Goal: Information Seeking & Learning: Learn about a topic

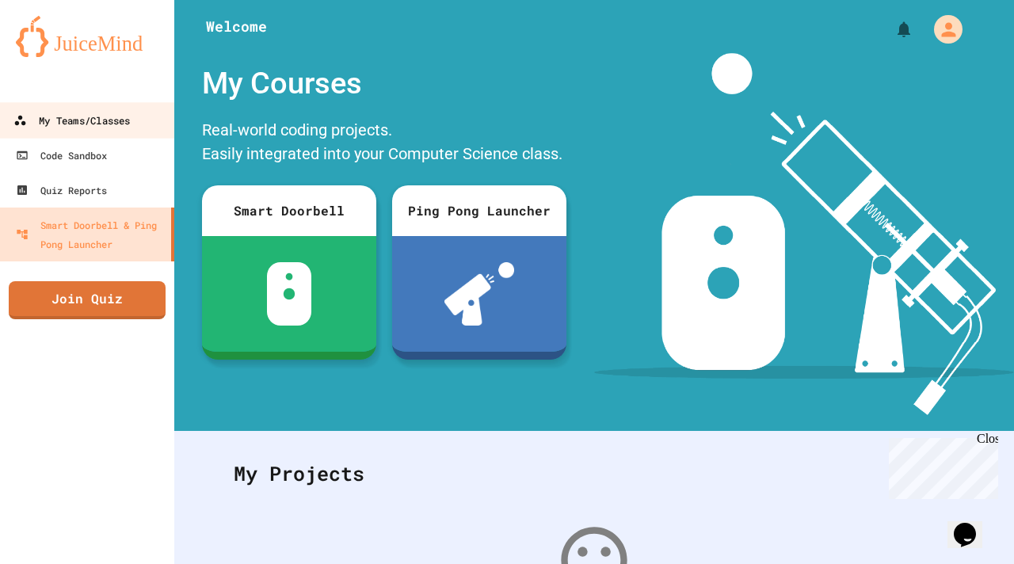
click at [60, 121] on div "My Teams/Classes" at bounding box center [71, 121] width 116 height 20
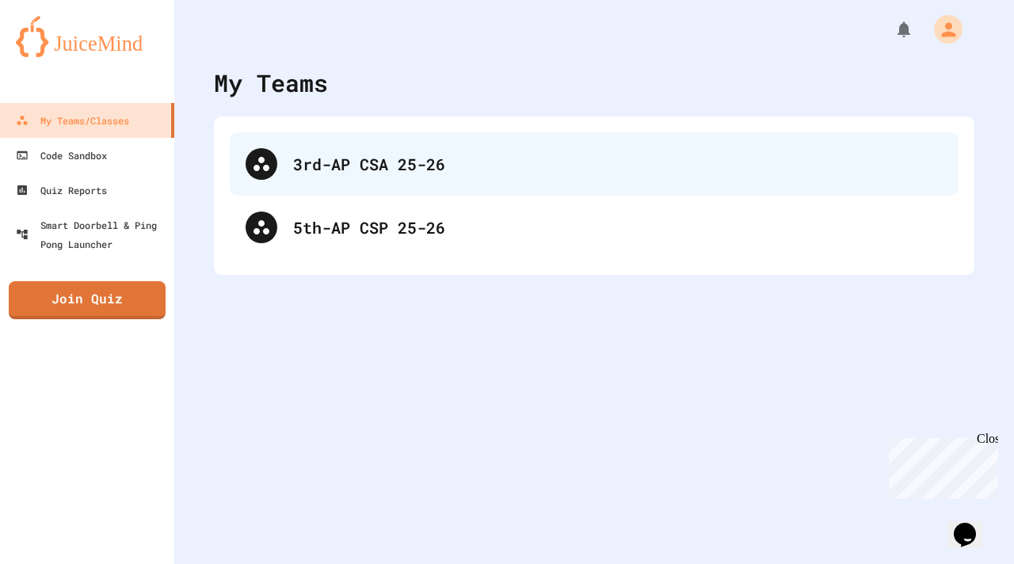
click at [365, 155] on div "3rd-AP CSA 25-26" at bounding box center [618, 164] width 650 height 24
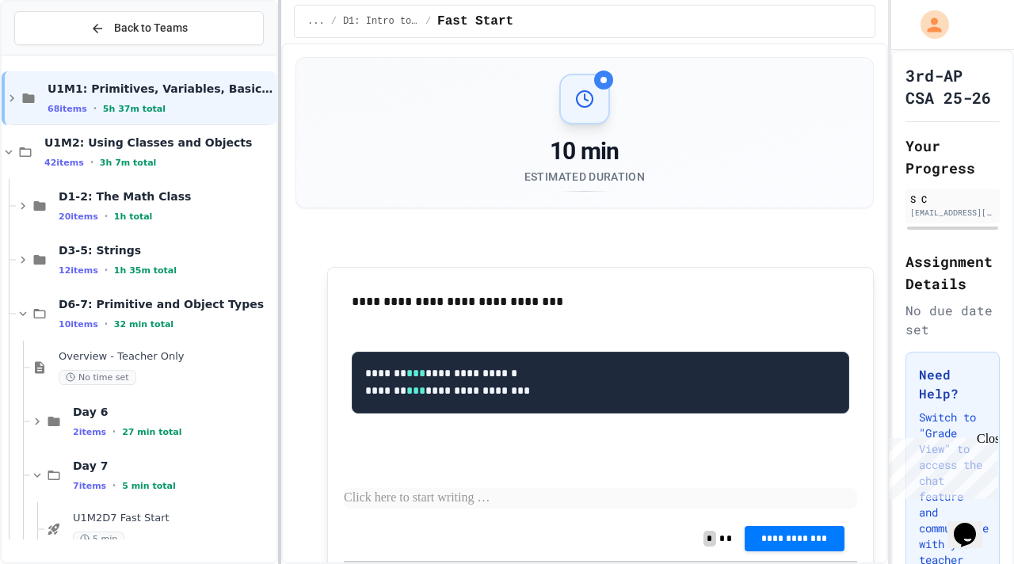
click at [279, 223] on div at bounding box center [279, 282] width 3 height 564
click at [11, 153] on icon at bounding box center [9, 152] width 14 height 14
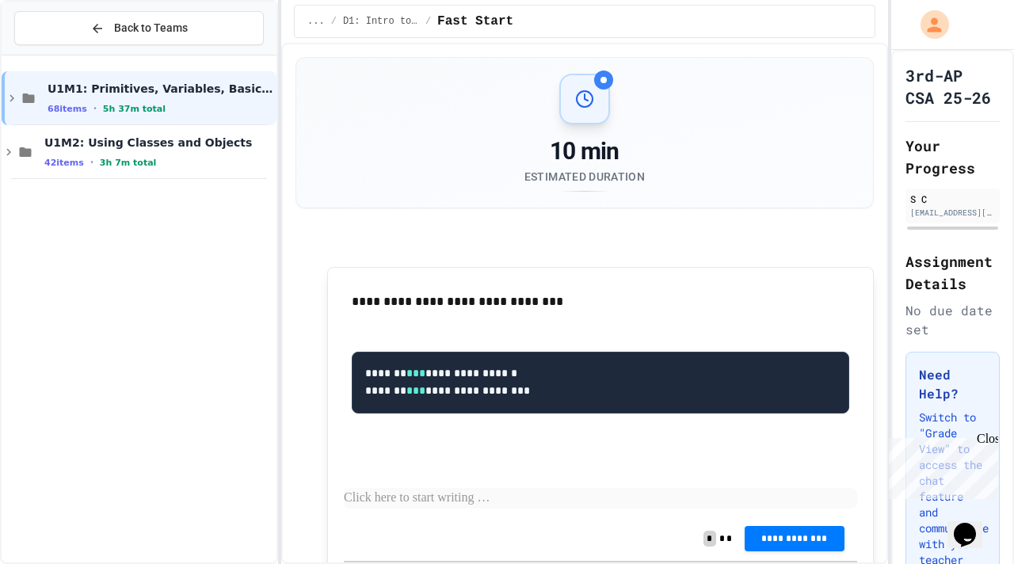
click at [11, 153] on icon at bounding box center [9, 152] width 14 height 14
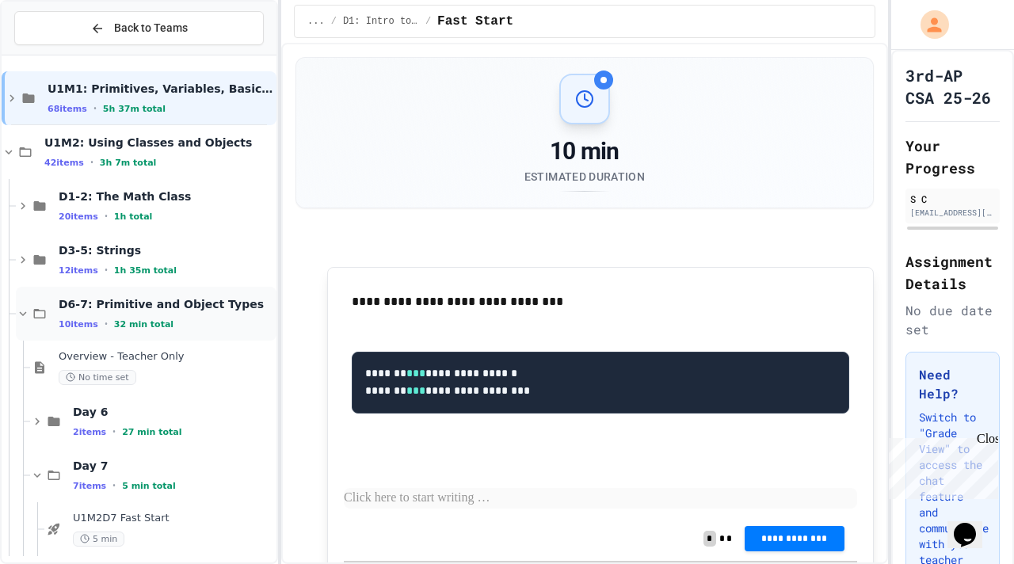
click at [27, 318] on icon at bounding box center [23, 314] width 14 height 14
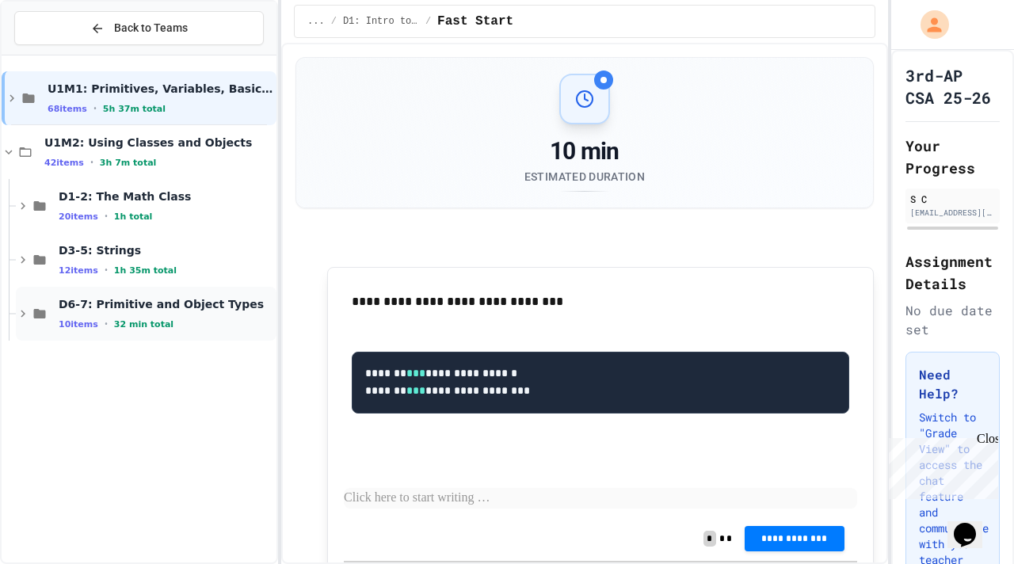
click at [23, 311] on icon at bounding box center [23, 314] width 14 height 14
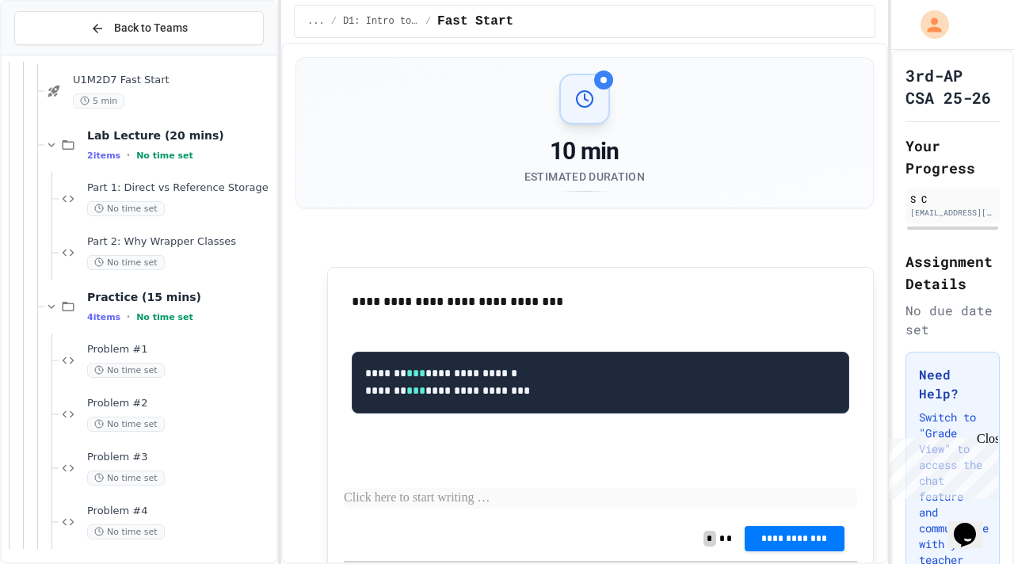
scroll to position [440, 0]
click at [125, 513] on span "Problem #4" at bounding box center [180, 508] width 186 height 13
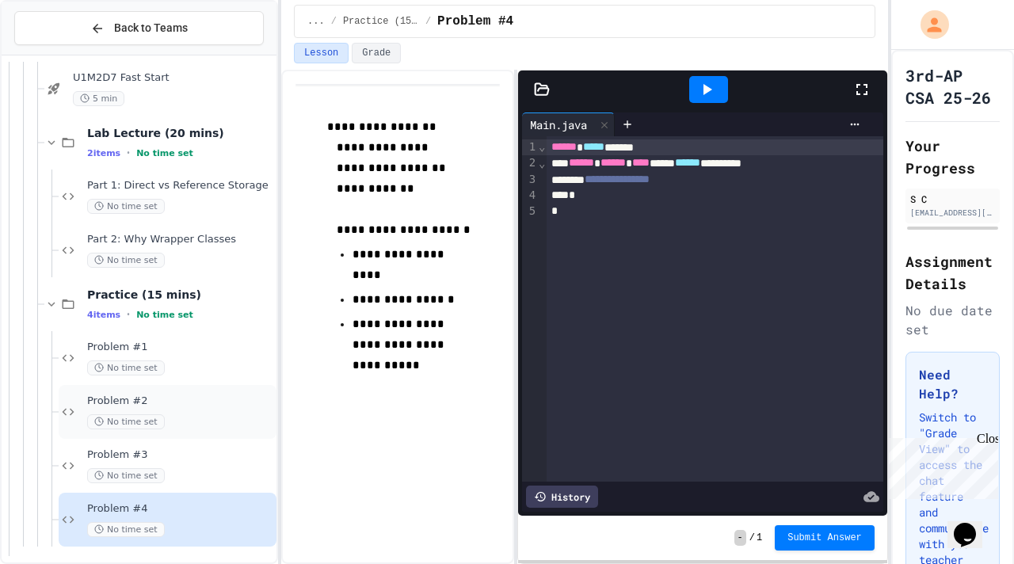
scroll to position [494, 0]
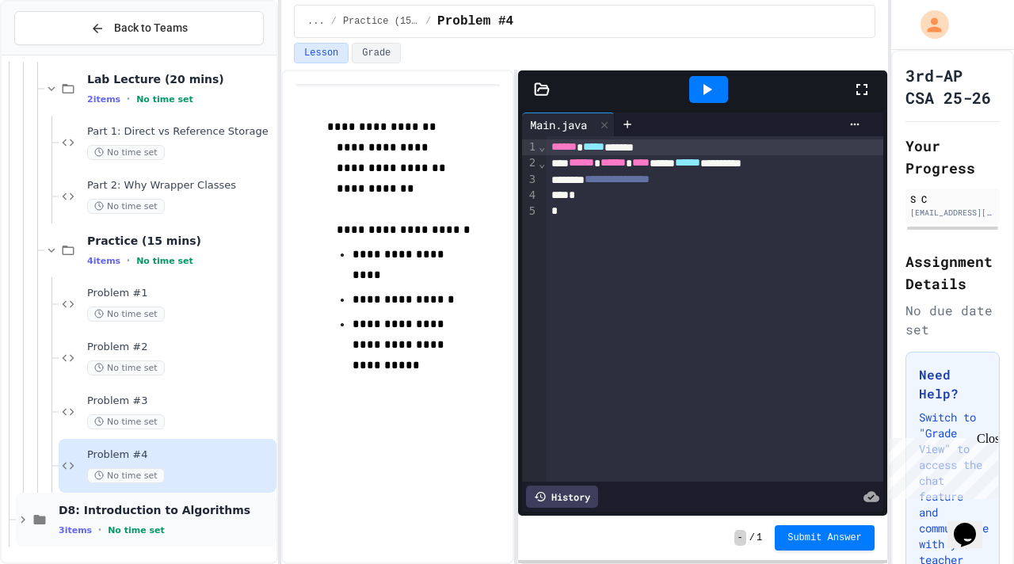
click at [20, 517] on icon at bounding box center [23, 520] width 14 height 14
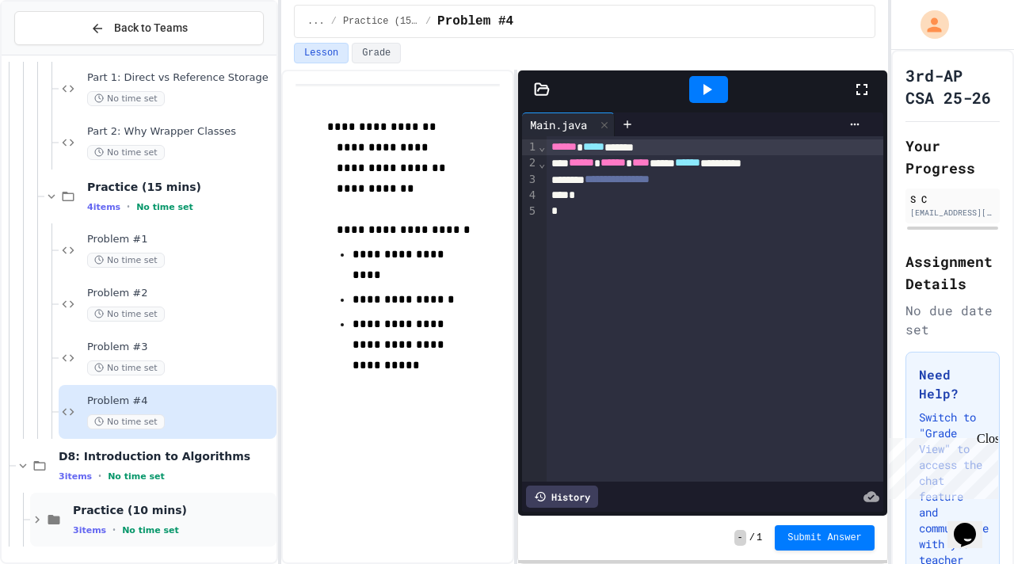
click at [99, 505] on span "Practice (10 mins)" at bounding box center [173, 510] width 200 height 14
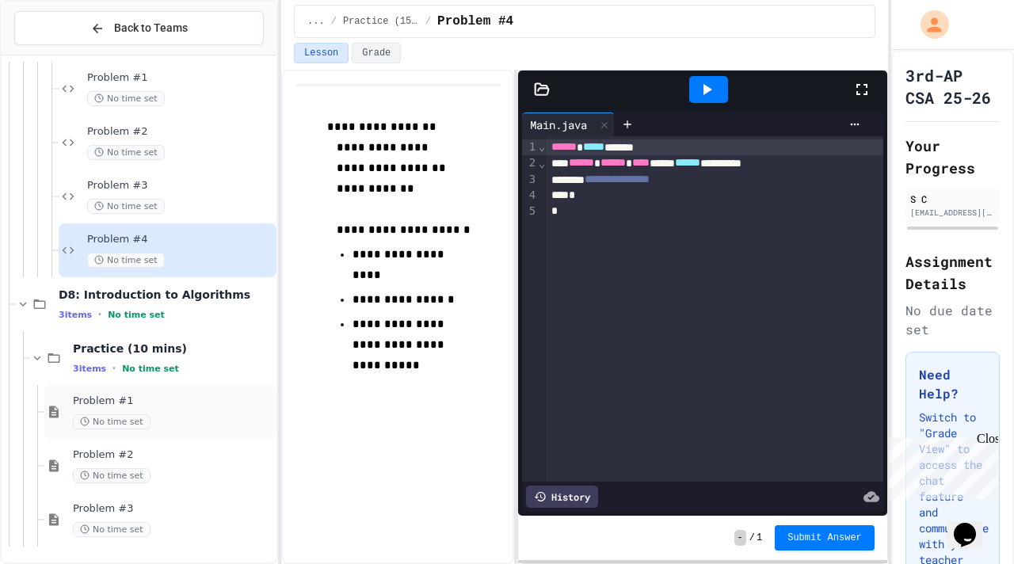
click at [115, 406] on span "Problem #1" at bounding box center [173, 401] width 200 height 13
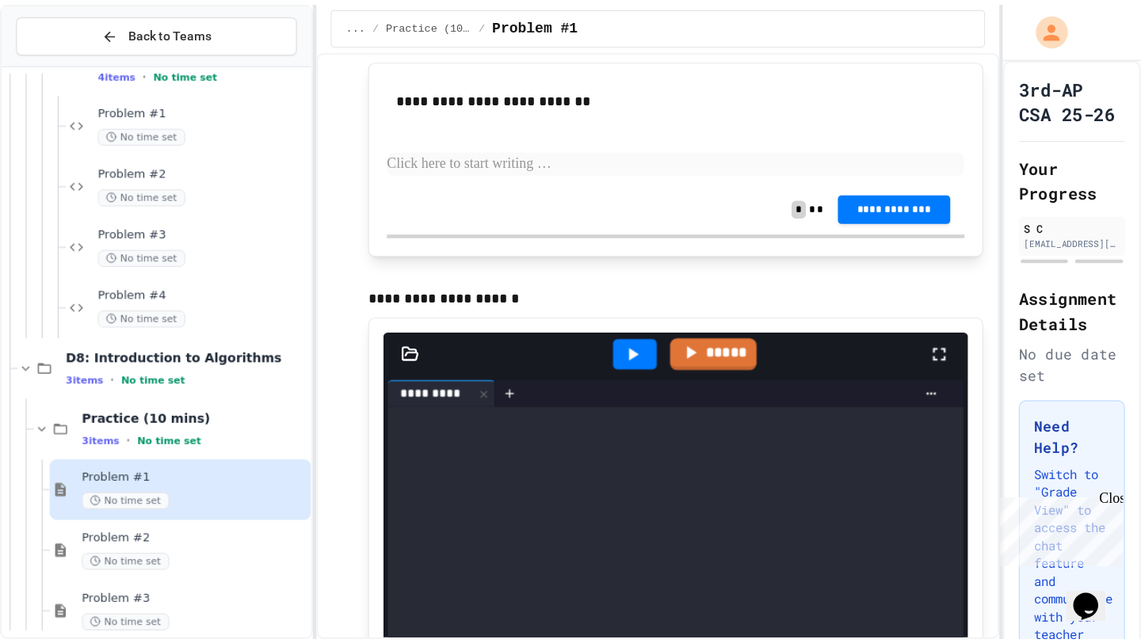
scroll to position [50, 0]
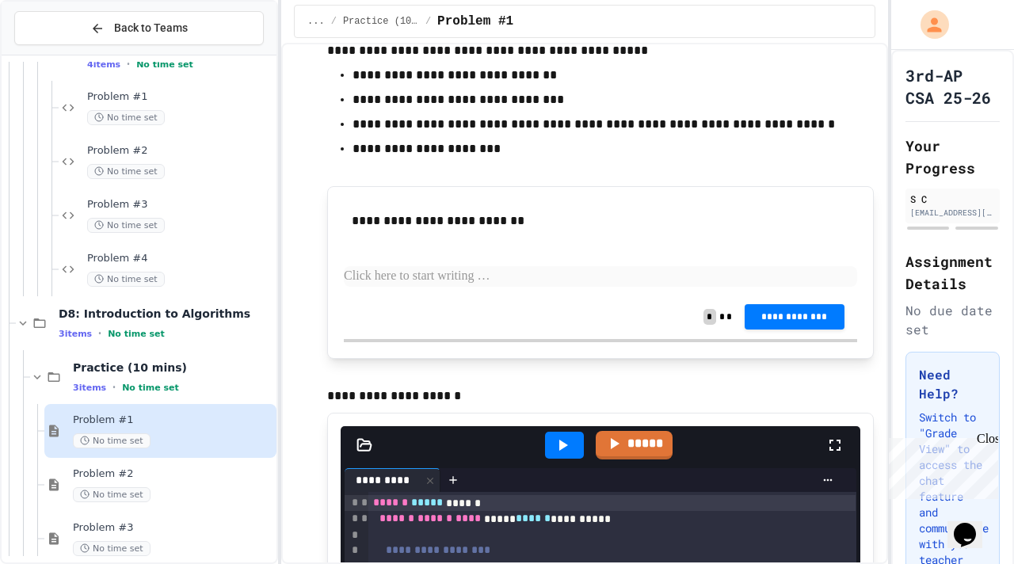
click at [524, 277] on p at bounding box center [600, 276] width 513 height 21
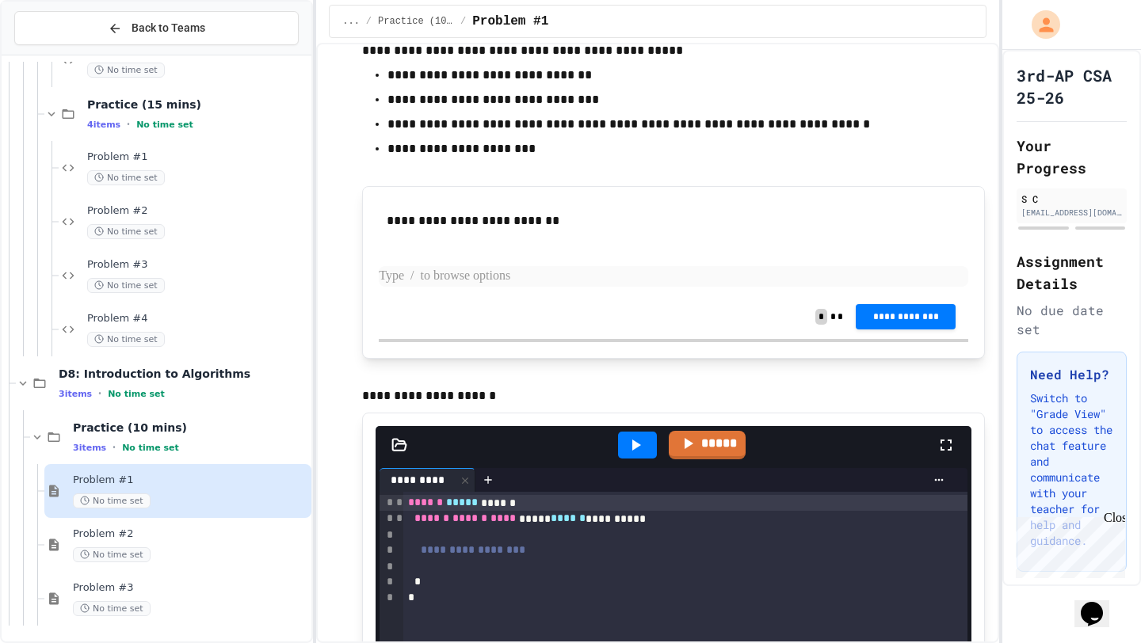
scroll to position [631, 0]
click at [164, 156] on span "Problem #1" at bounding box center [197, 157] width 221 height 13
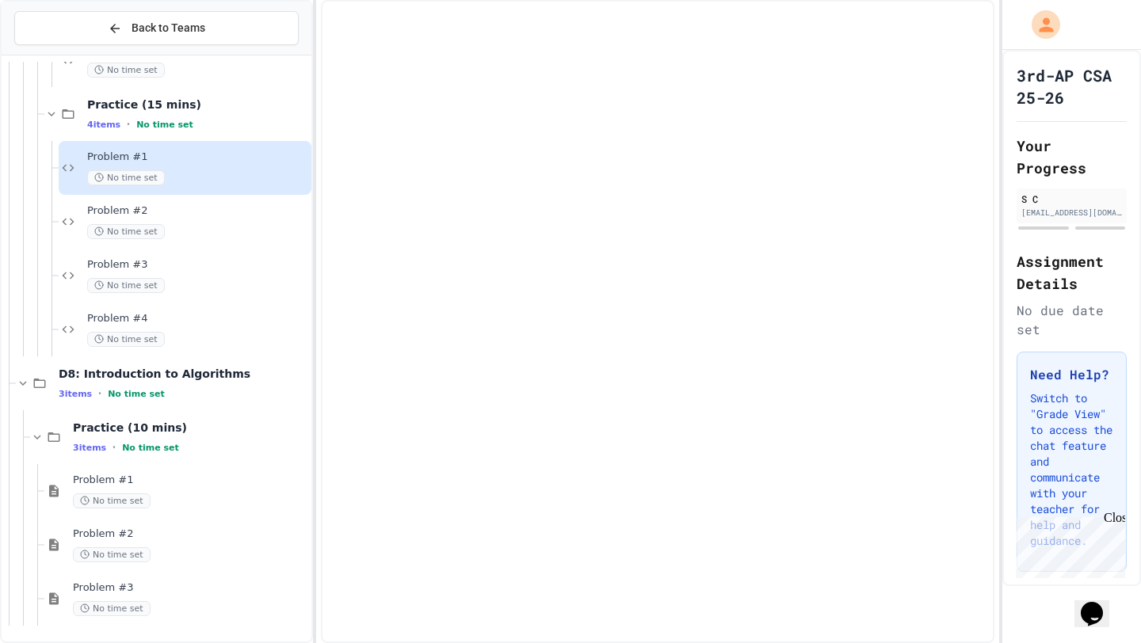
scroll to position [612, 0]
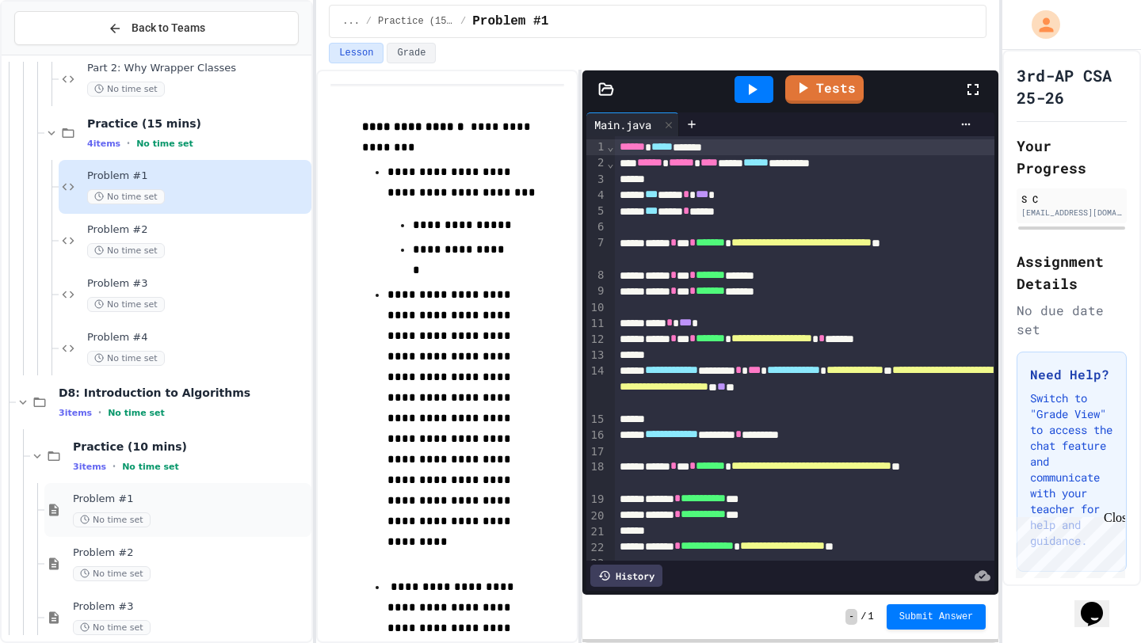
click at [128, 508] on div "Problem #1 No time set" at bounding box center [190, 510] width 235 height 35
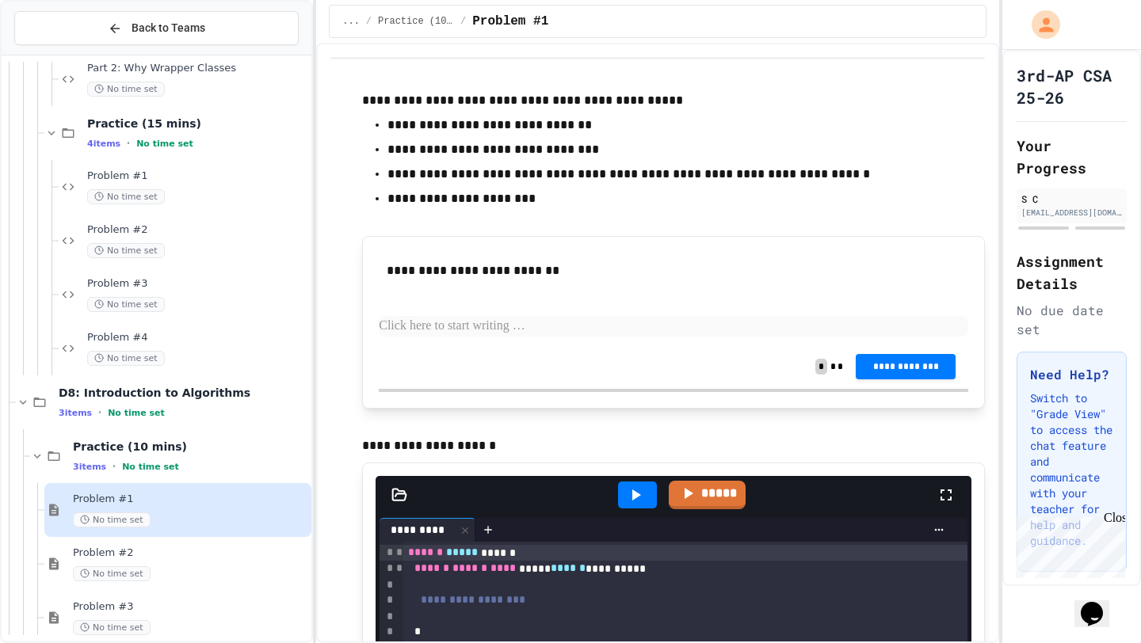
click at [579, 329] on p at bounding box center [673, 326] width 589 height 21
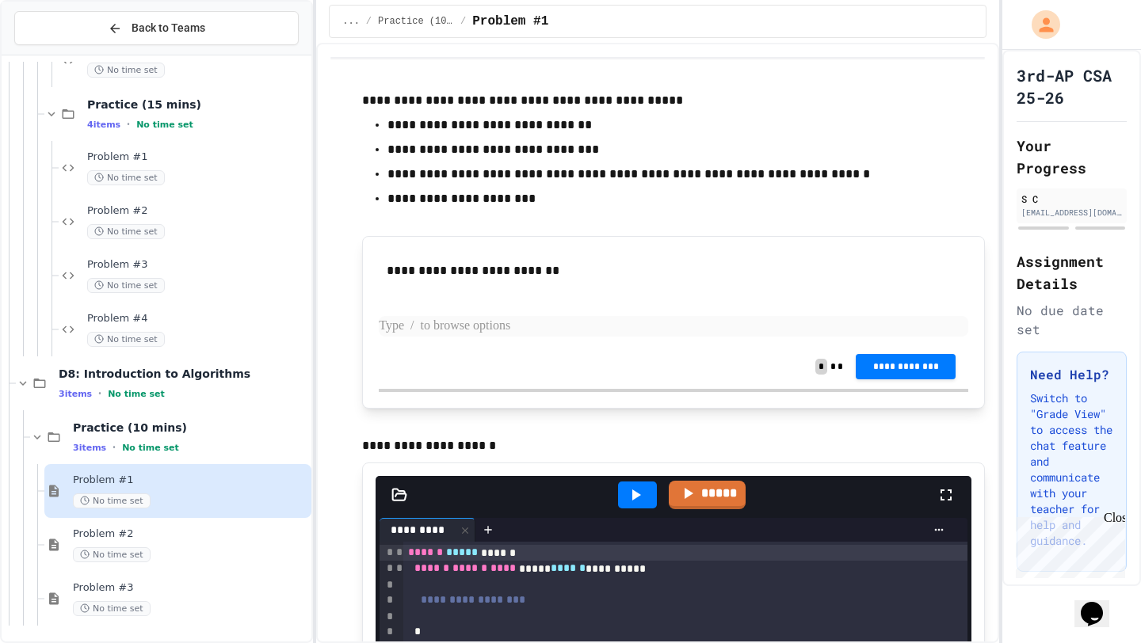
click at [469, 325] on p at bounding box center [673, 326] width 589 height 21
click at [413, 328] on p at bounding box center [673, 326] width 589 height 21
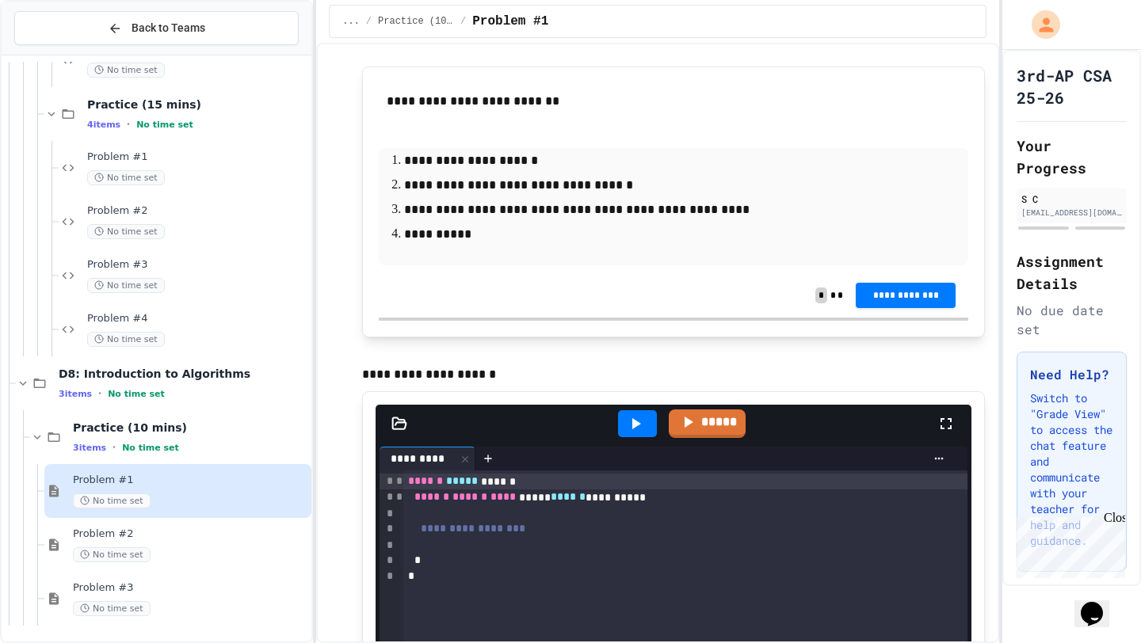
scroll to position [166, 0]
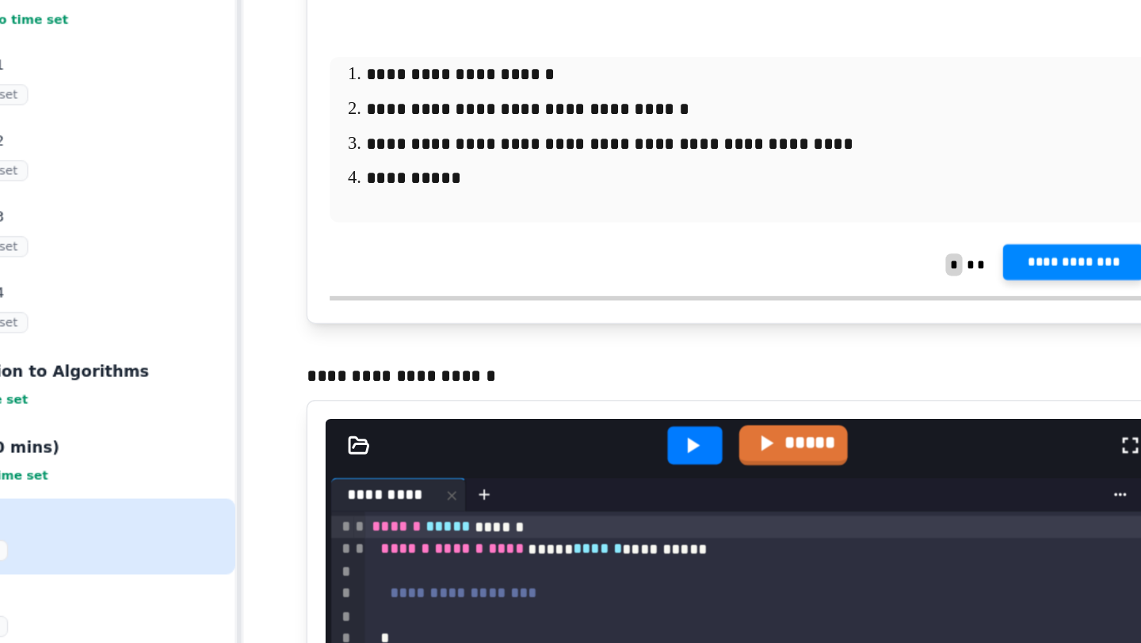
click at [916, 302] on span "**********" at bounding box center [905, 297] width 74 height 13
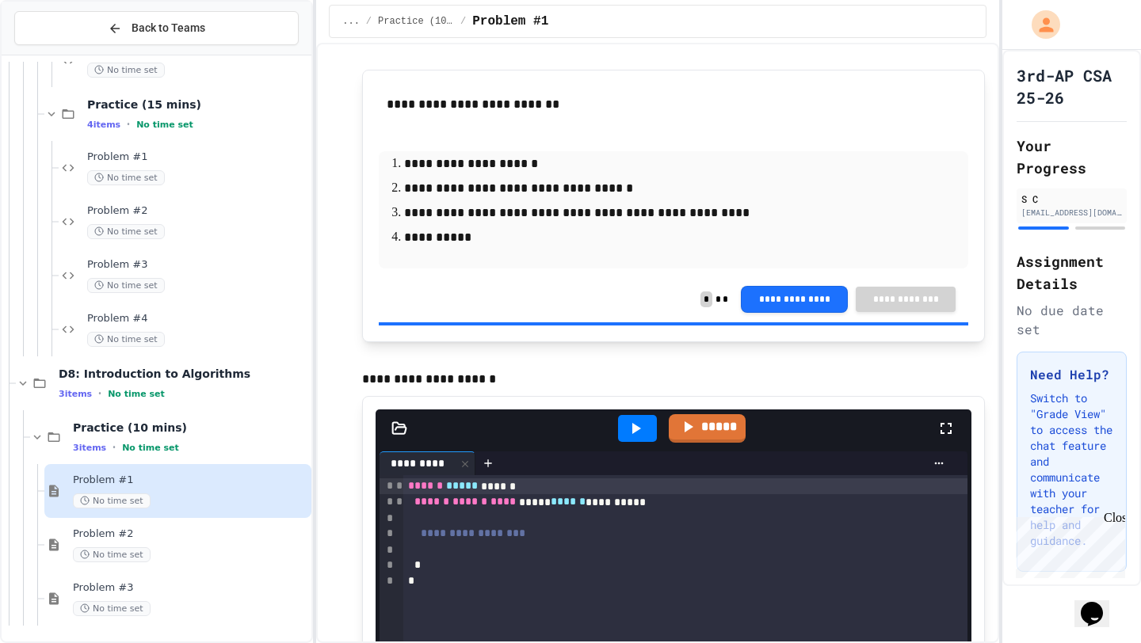
click at [112, 539] on span "Problem #2" at bounding box center [190, 534] width 235 height 13
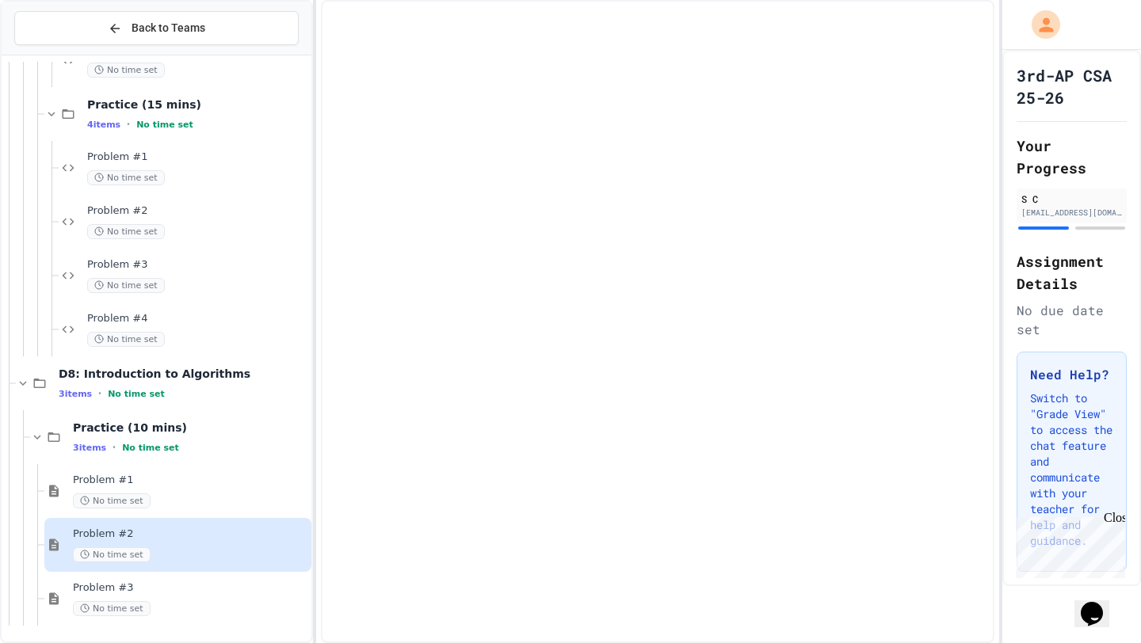
scroll to position [612, 0]
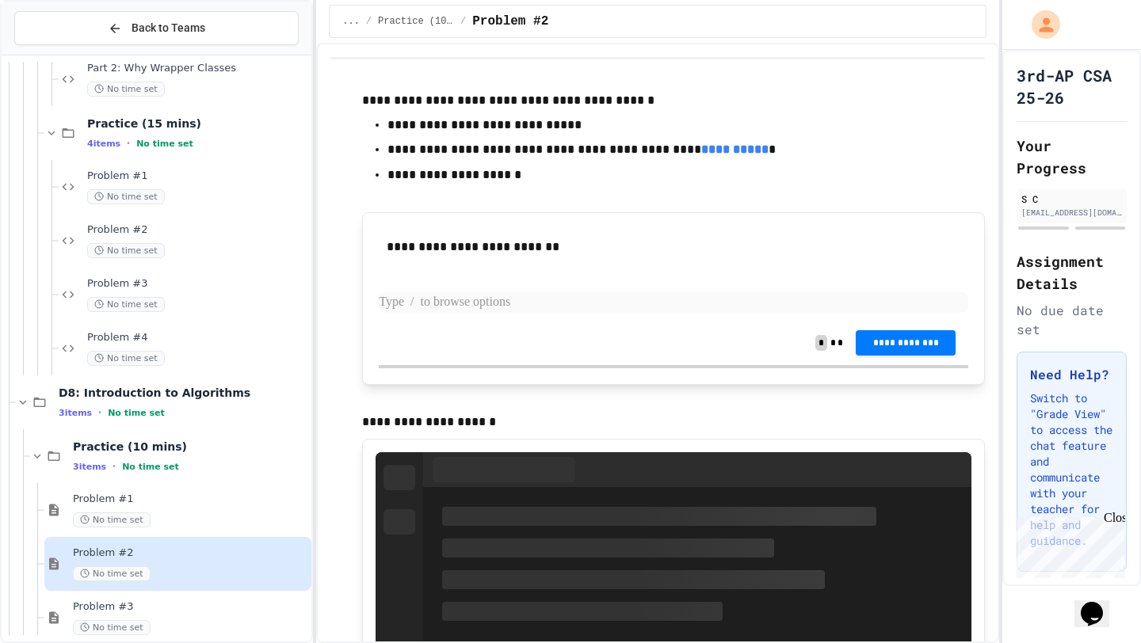
click at [509, 303] on p at bounding box center [673, 302] width 589 height 21
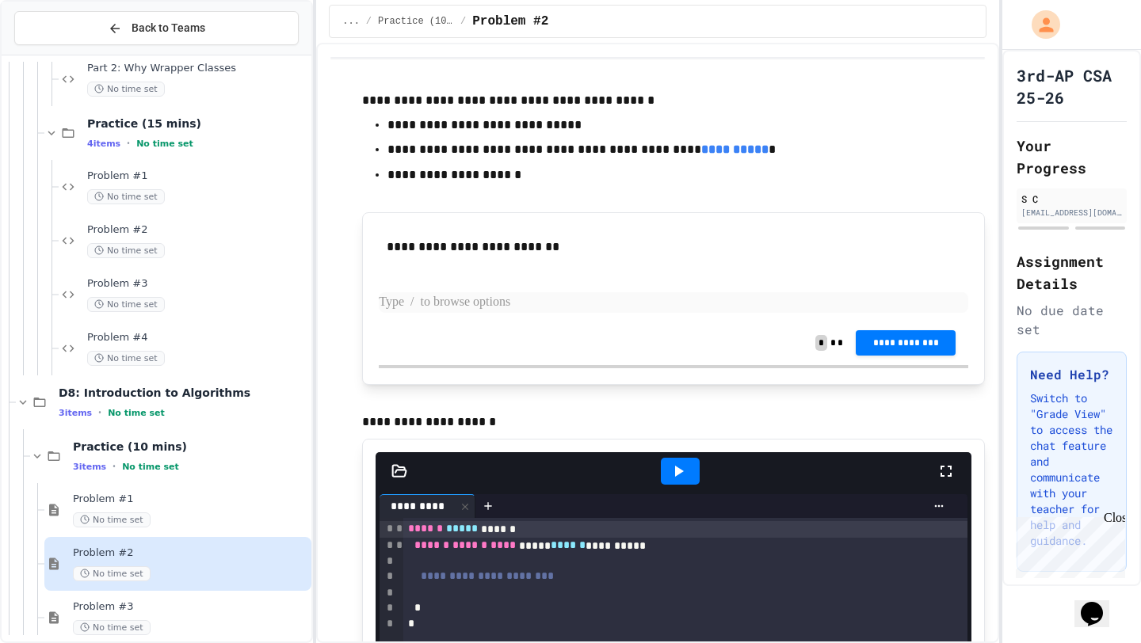
click at [509, 303] on p at bounding box center [673, 302] width 589 height 21
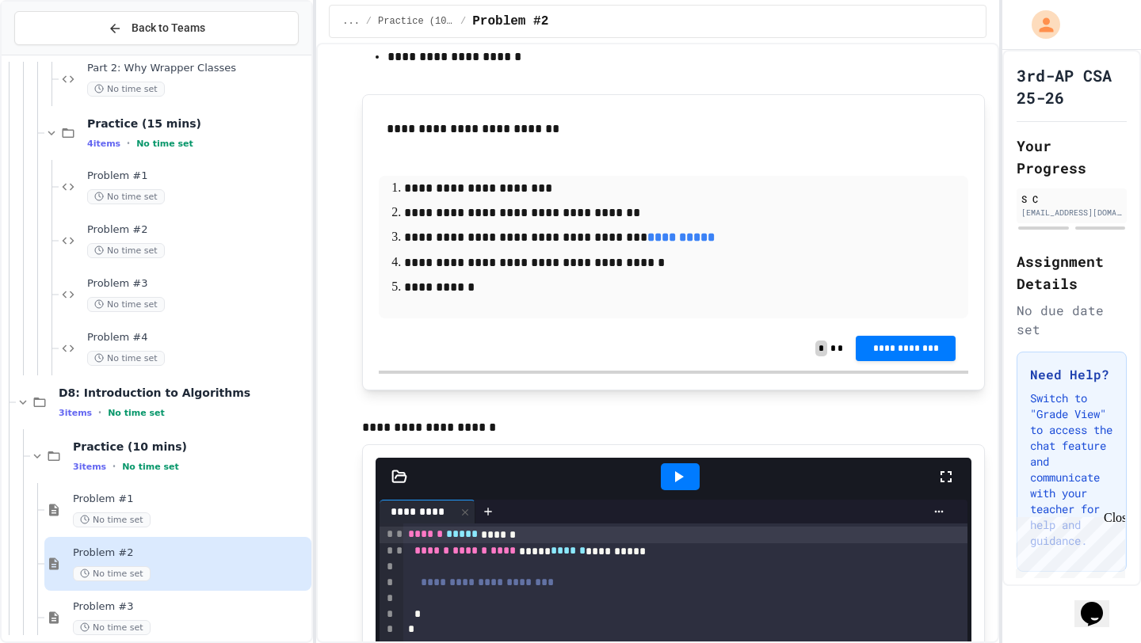
scroll to position [125, 0]
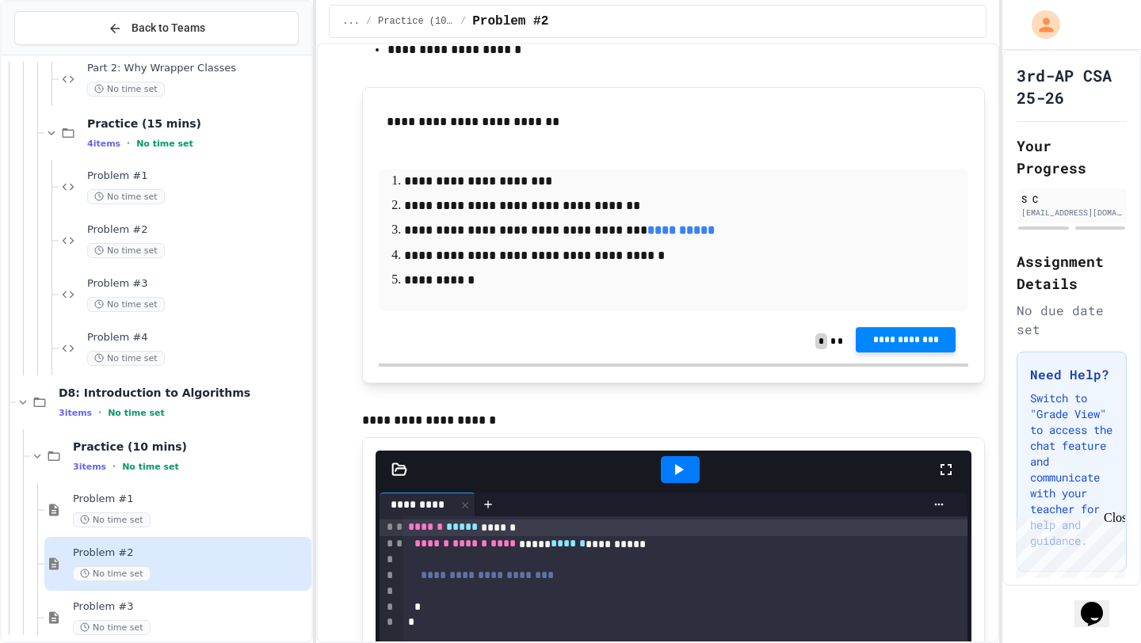
click at [908, 336] on span "**********" at bounding box center [905, 340] width 74 height 13
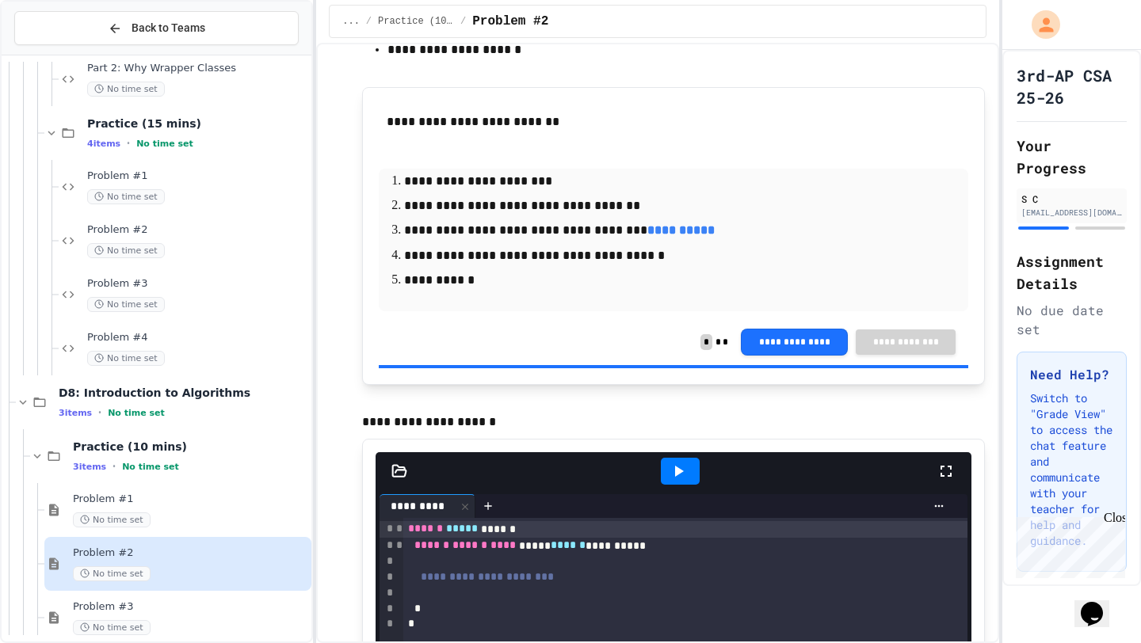
click at [108, 563] on span "Problem #3" at bounding box center [190, 607] width 235 height 13
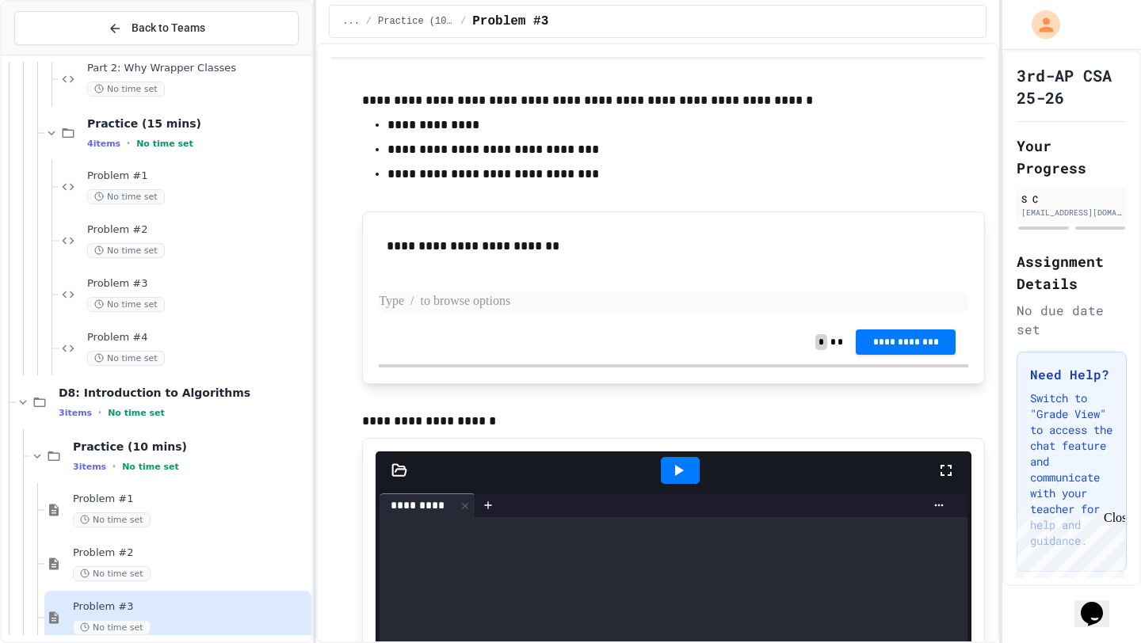
click at [537, 299] on p at bounding box center [673, 302] width 589 height 21
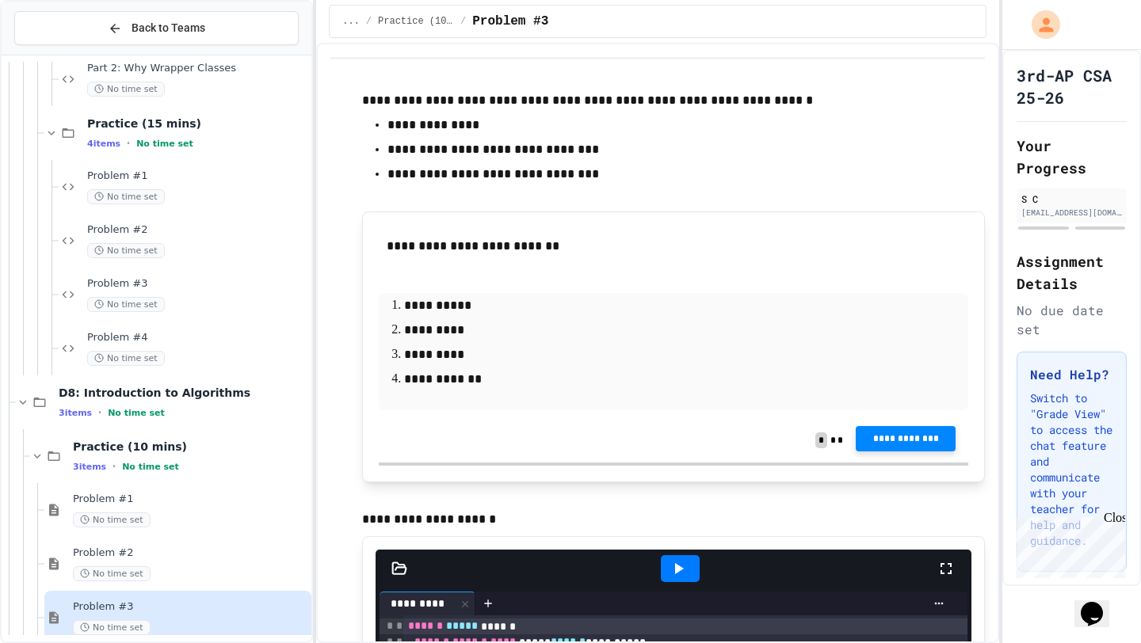
click at [895, 440] on span "**********" at bounding box center [905, 439] width 74 height 13
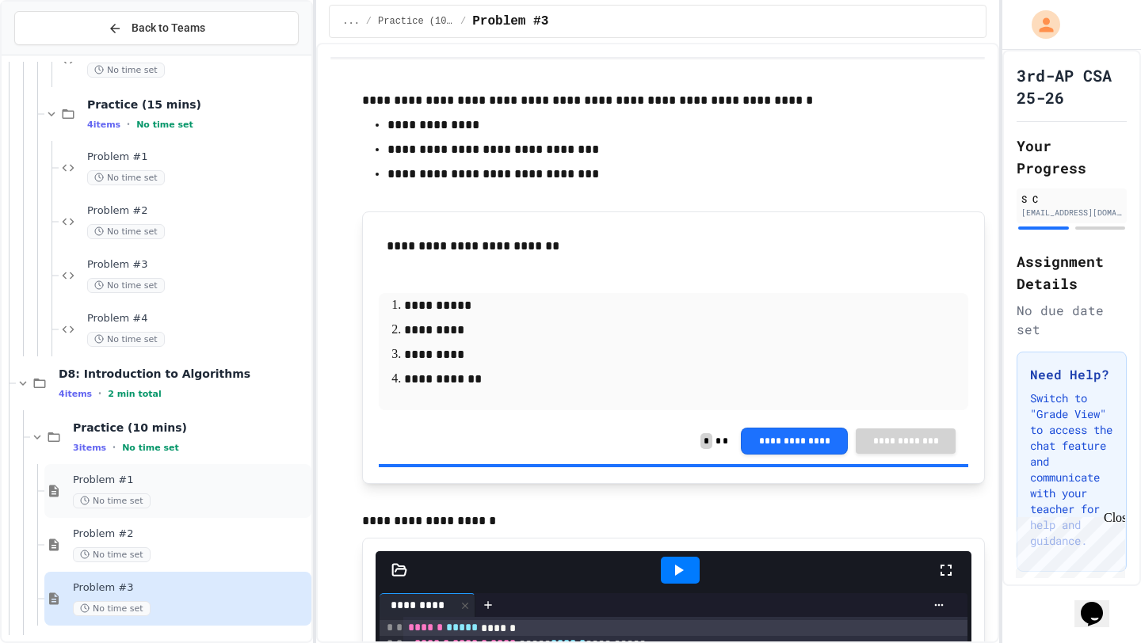
click at [96, 490] on div "Problem #1 No time set" at bounding box center [190, 491] width 235 height 35
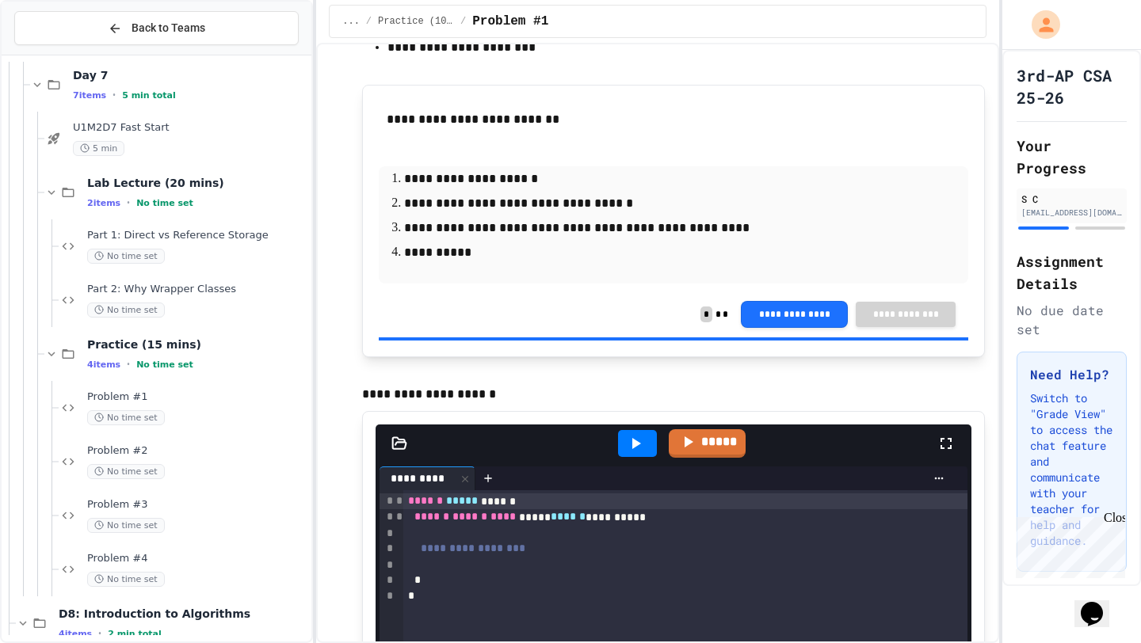
scroll to position [399, 0]
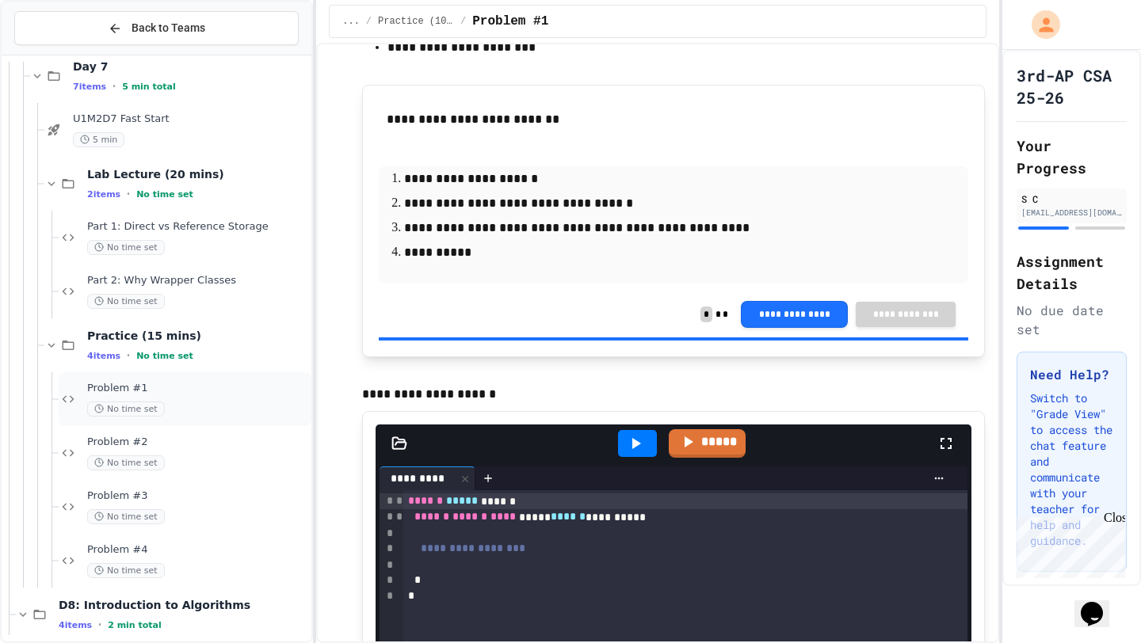
click at [131, 404] on span "No time set" at bounding box center [126, 409] width 78 height 15
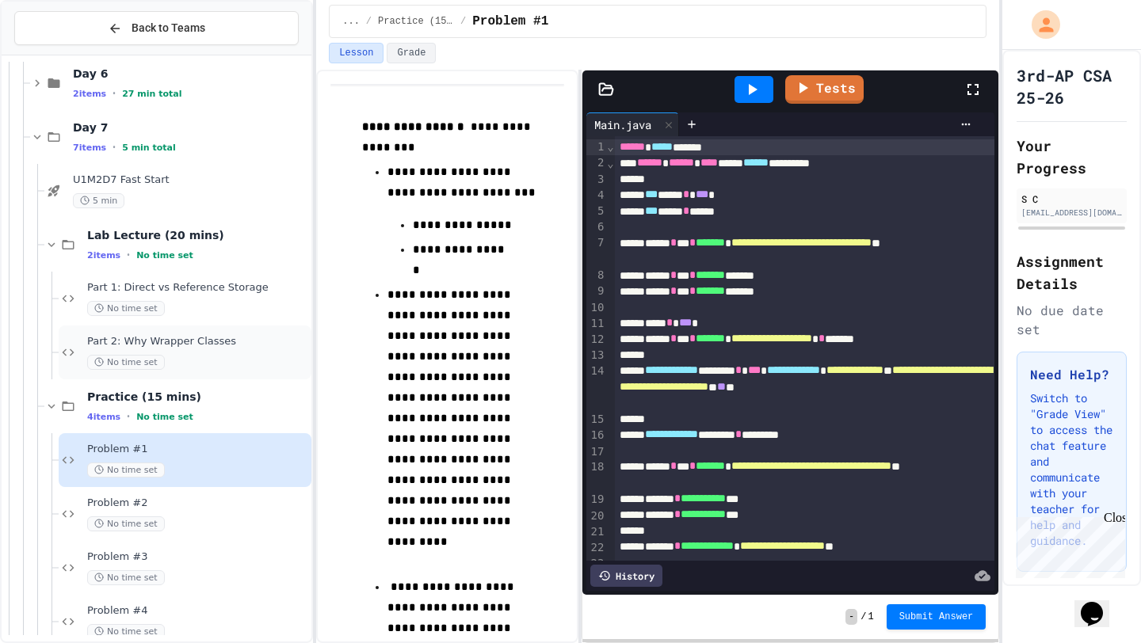
scroll to position [334, 0]
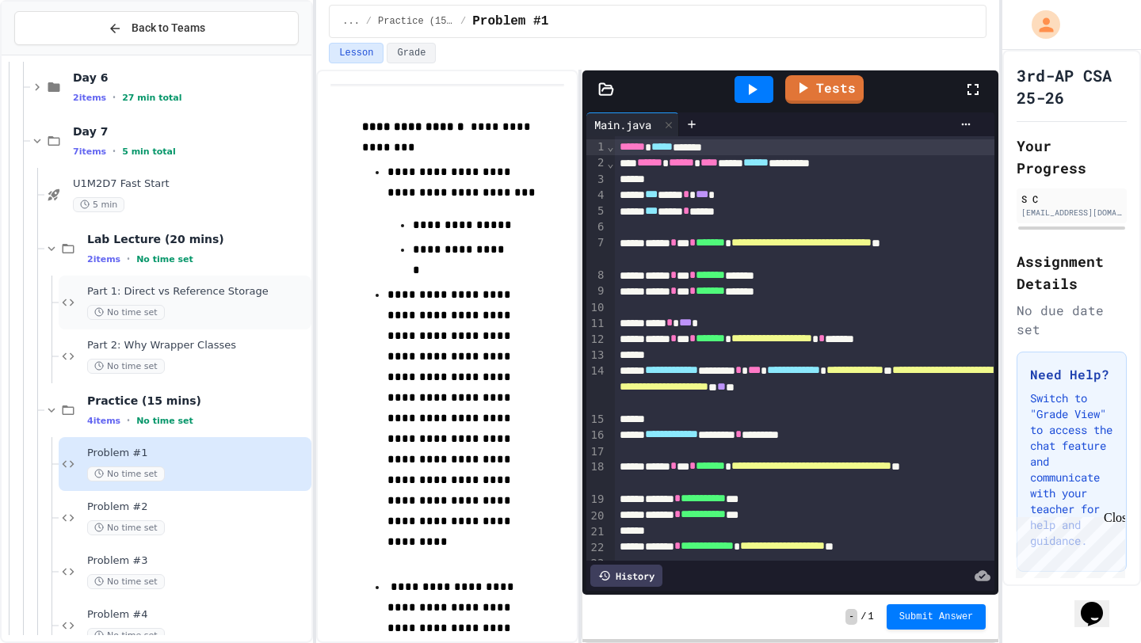
click at [122, 307] on span "No time set" at bounding box center [126, 312] width 78 height 15
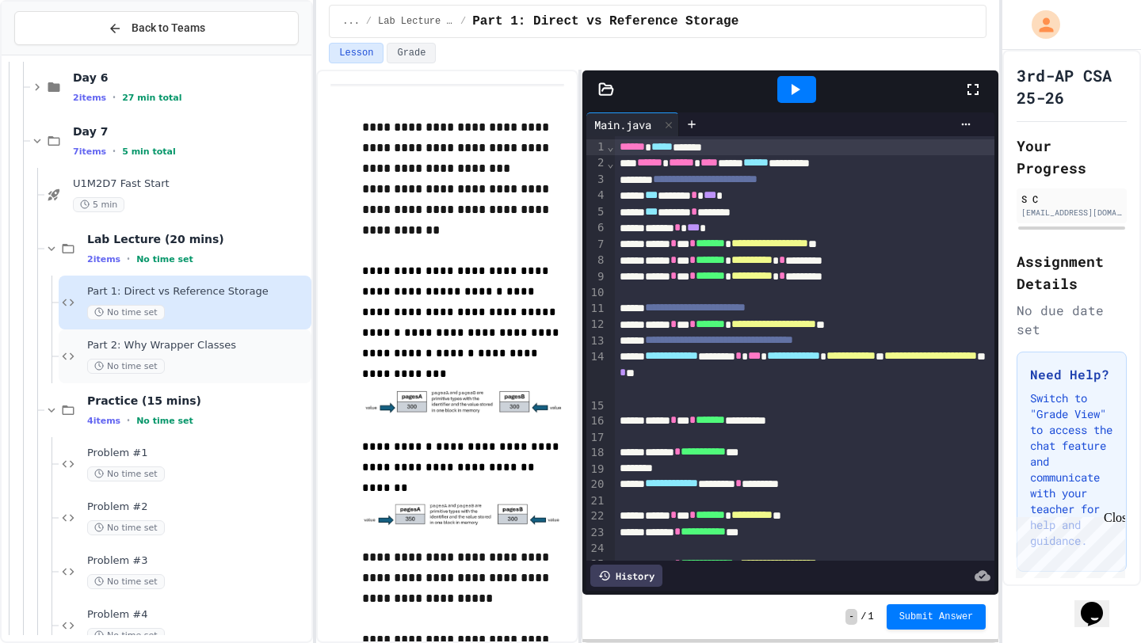
click at [110, 355] on div "Part 2: Why Wrapper Classes No time set" at bounding box center [197, 356] width 221 height 35
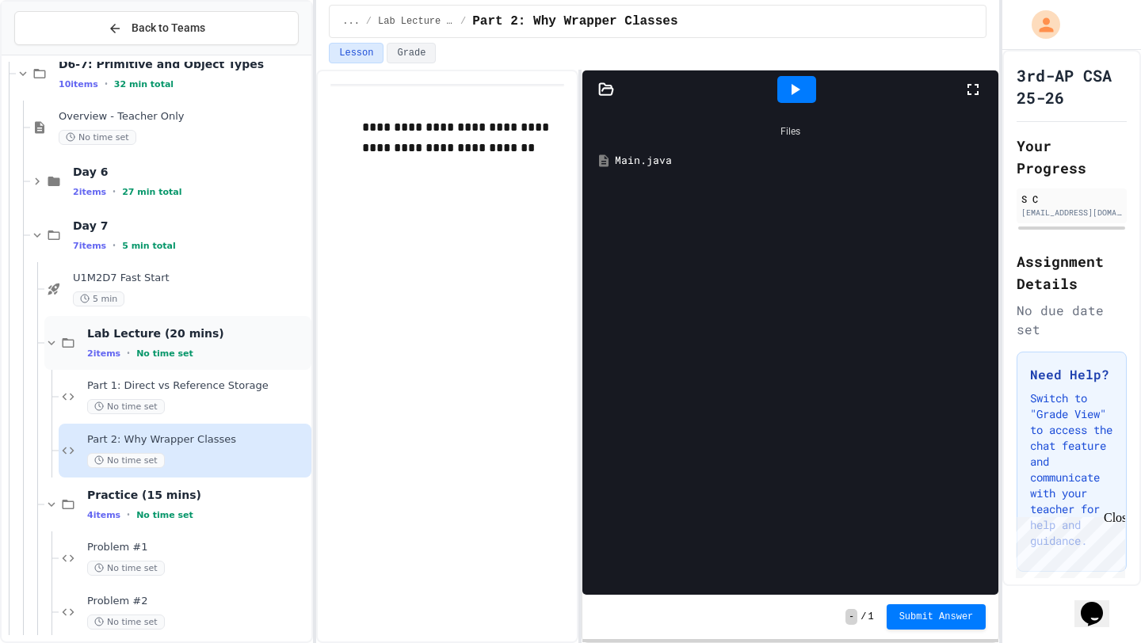
scroll to position [239, 0]
click at [39, 180] on icon at bounding box center [37, 182] width 14 height 14
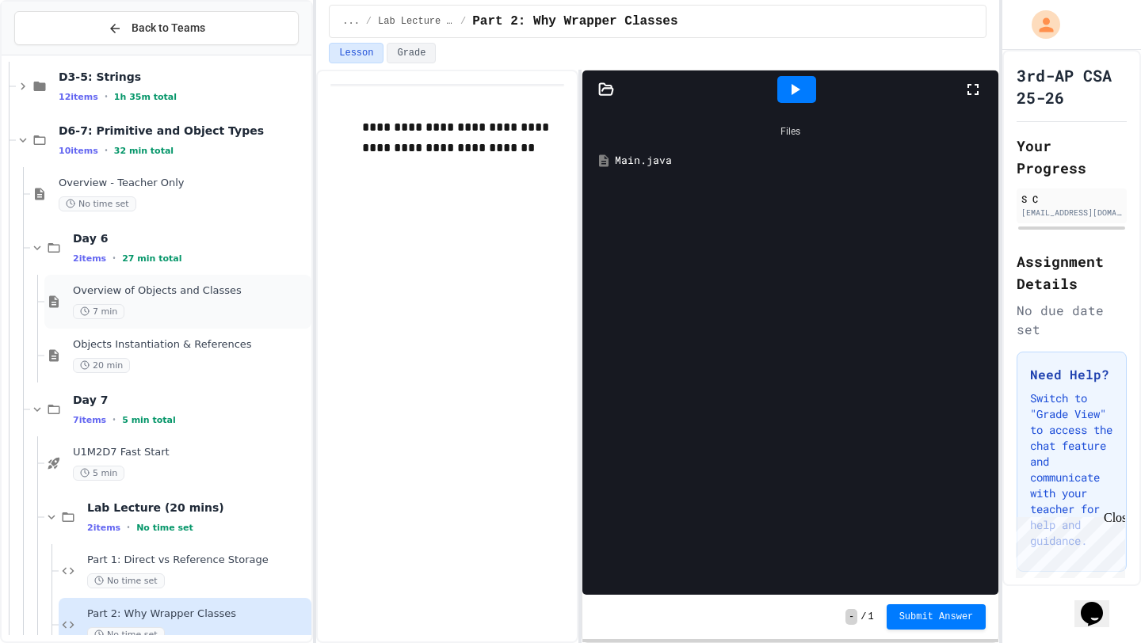
scroll to position [161, 0]
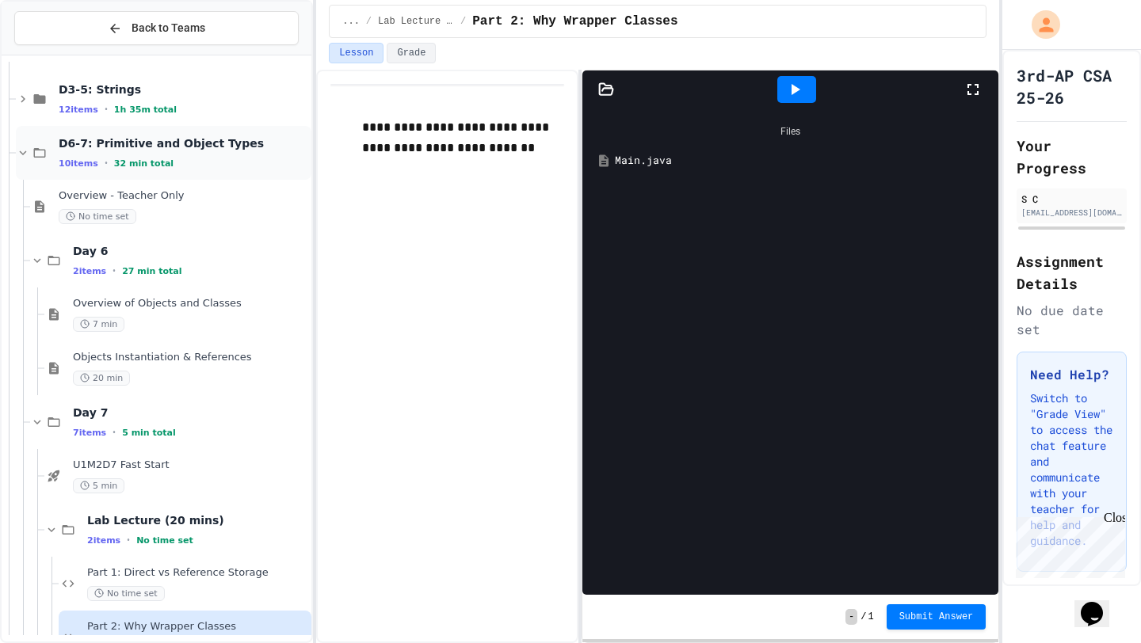
click at [18, 151] on icon at bounding box center [23, 153] width 14 height 14
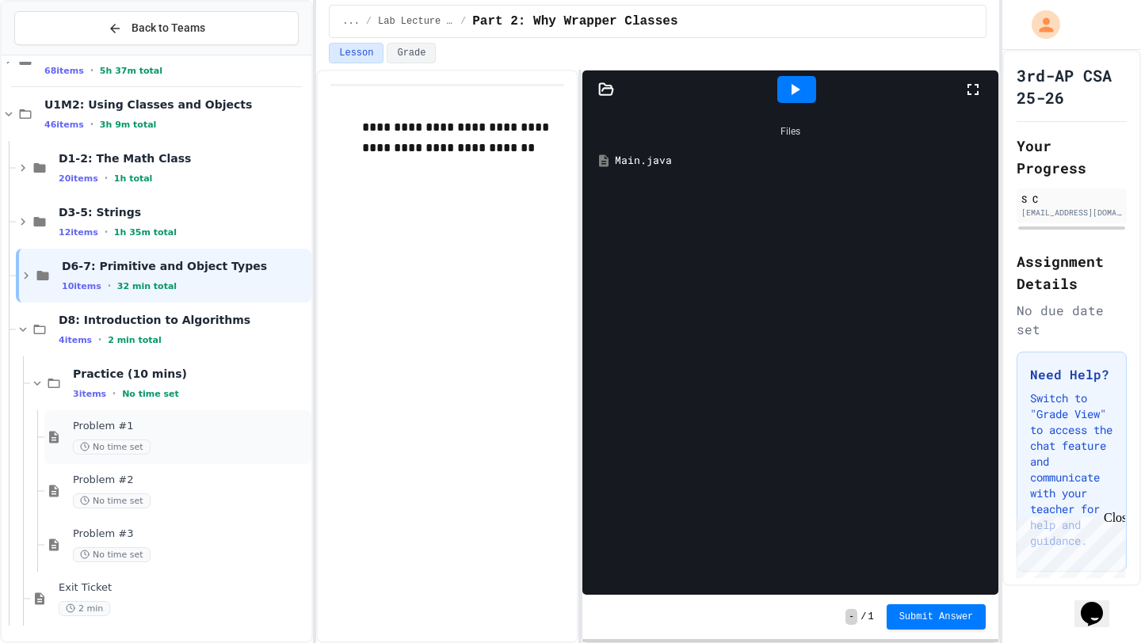
click at [99, 434] on div "Problem #1 No time set" at bounding box center [190, 437] width 235 height 35
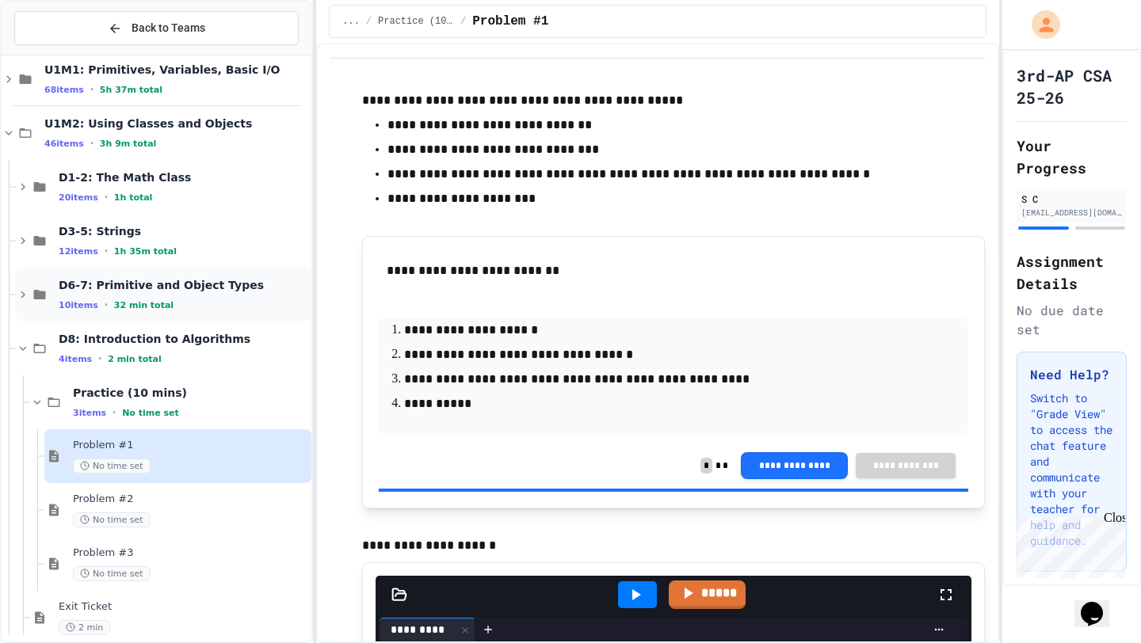
click at [128, 286] on span "D6-7: Primitive and Object Types" at bounding box center [184, 285] width 250 height 14
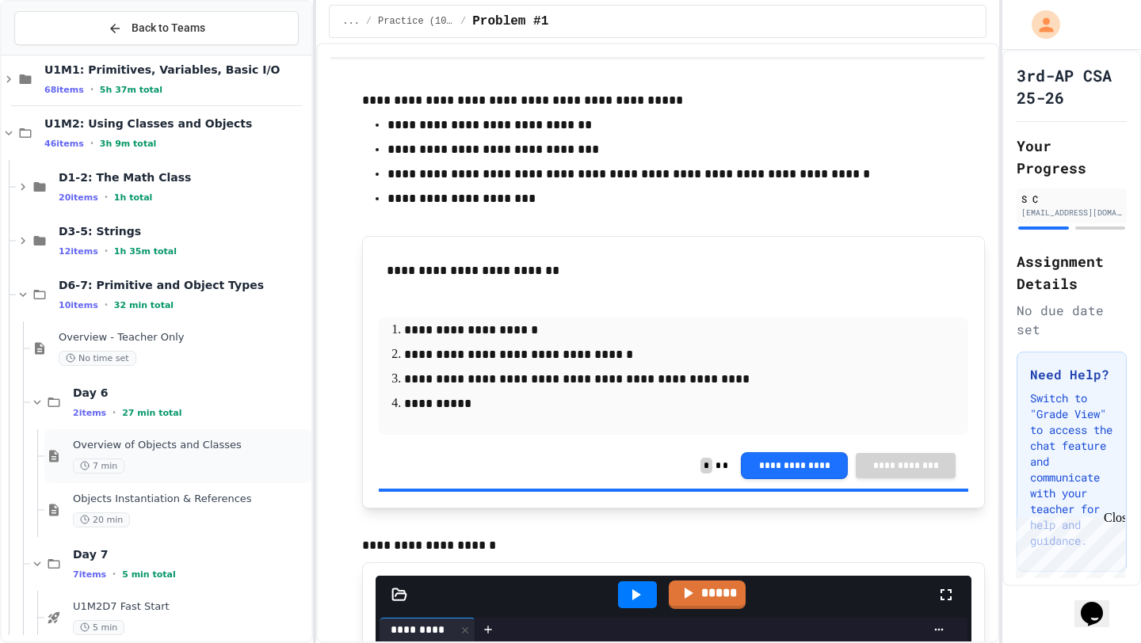
click at [139, 442] on span "Overview of Objects and Classes" at bounding box center [190, 445] width 235 height 13
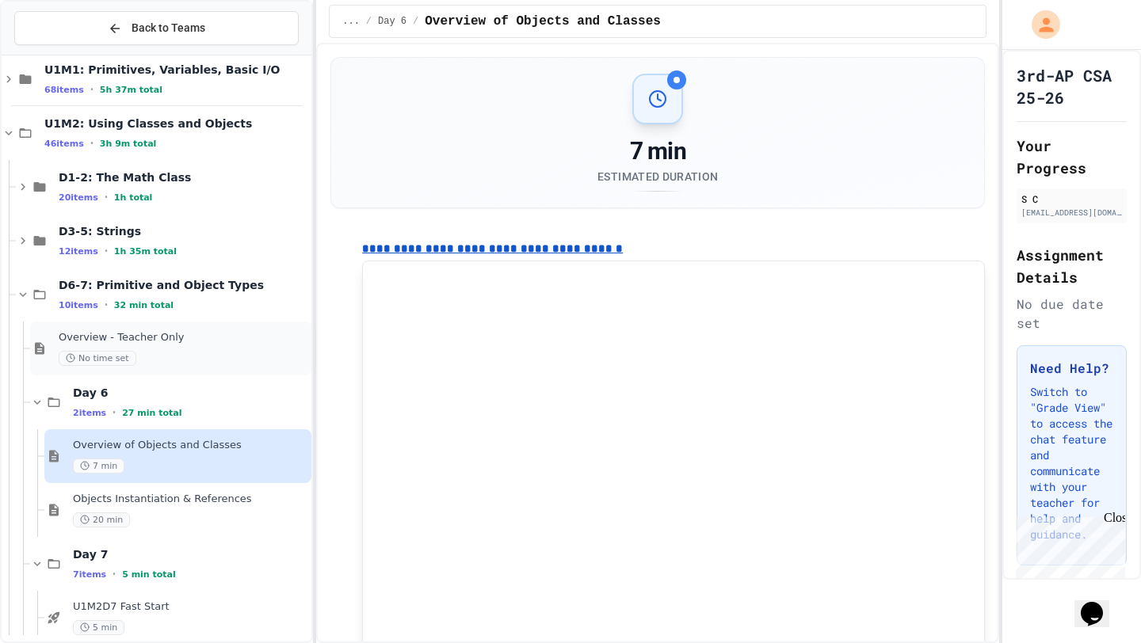
click at [101, 345] on div "Overview - Teacher Only No time set" at bounding box center [184, 348] width 250 height 35
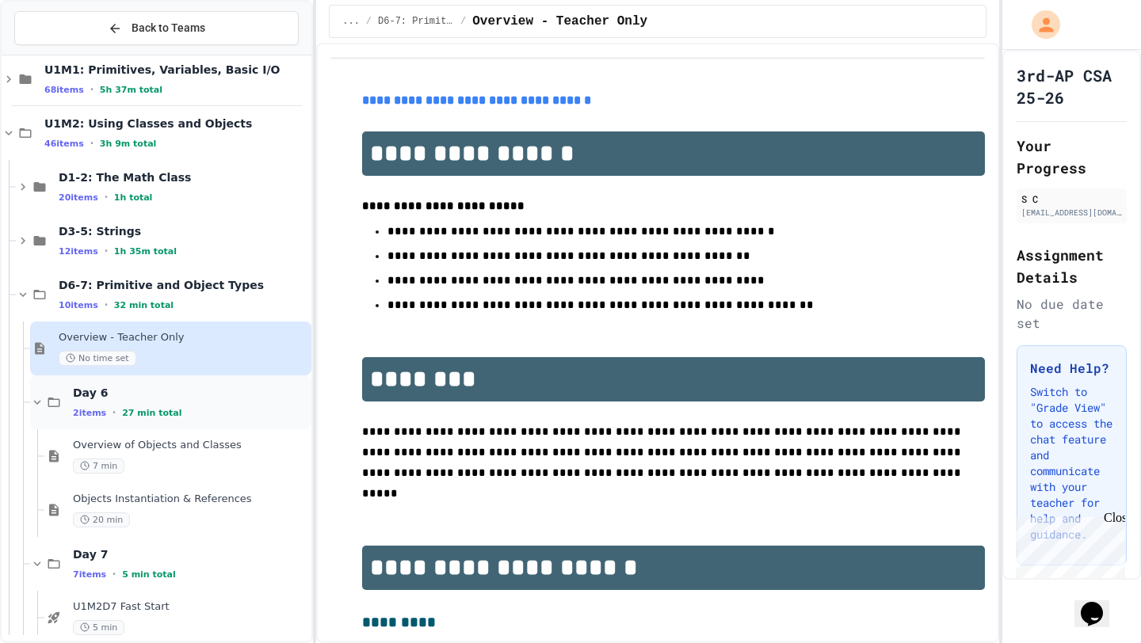
click at [129, 414] on span "27 min total" at bounding box center [151, 413] width 59 height 10
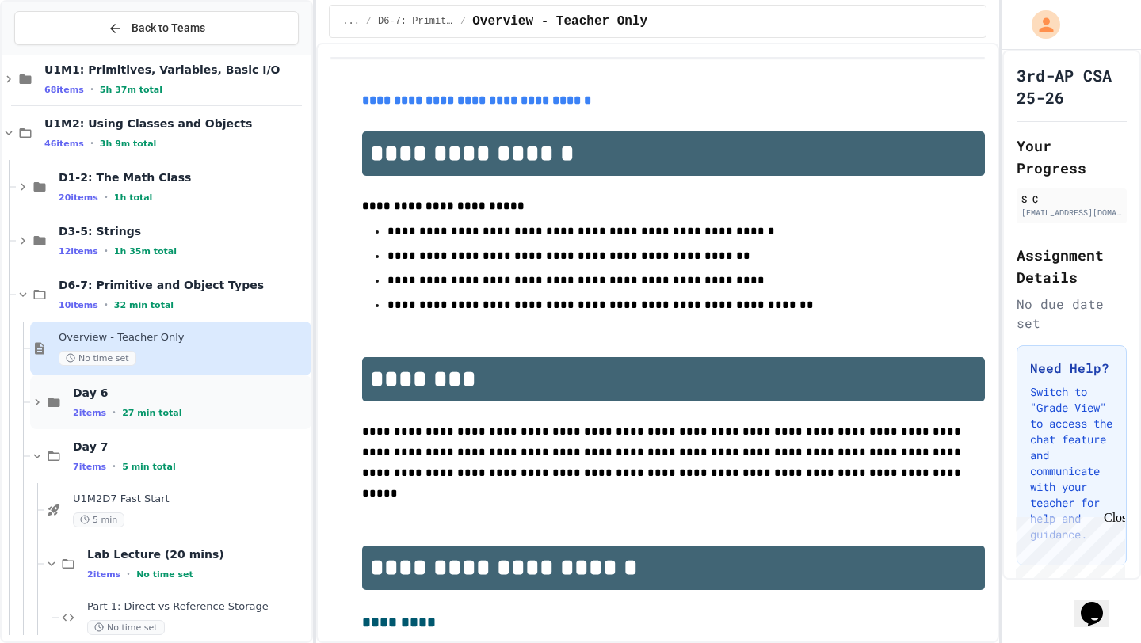
click at [122, 403] on div "Day 6 2 items • 27 min total" at bounding box center [190, 402] width 235 height 33
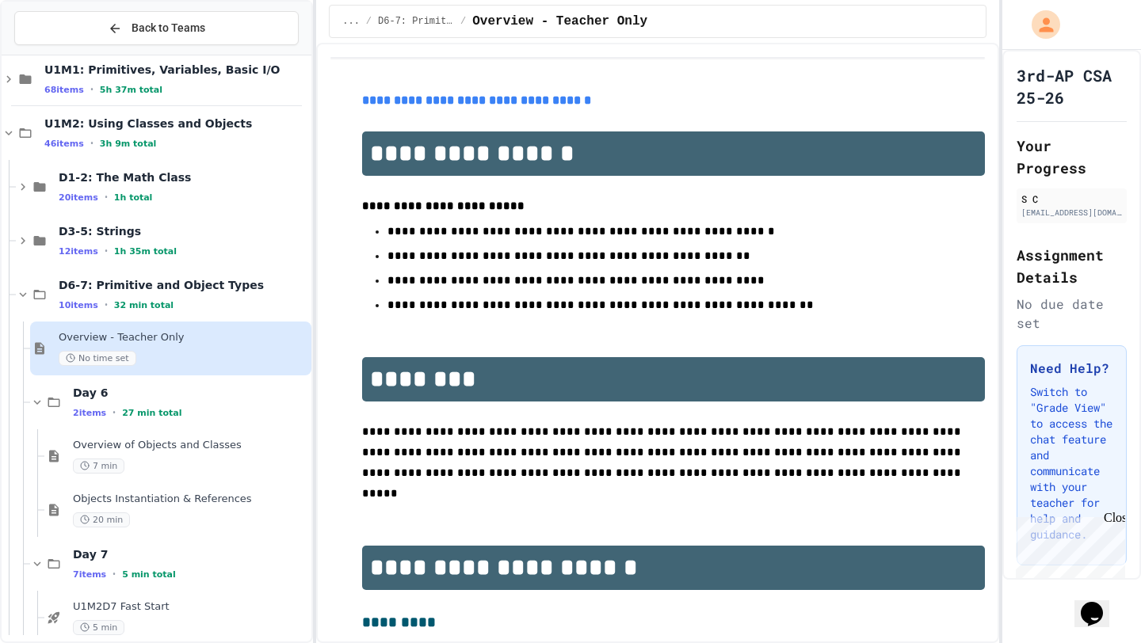
click at [122, 403] on div "Day 6 2 items • 27 min total" at bounding box center [190, 402] width 235 height 33
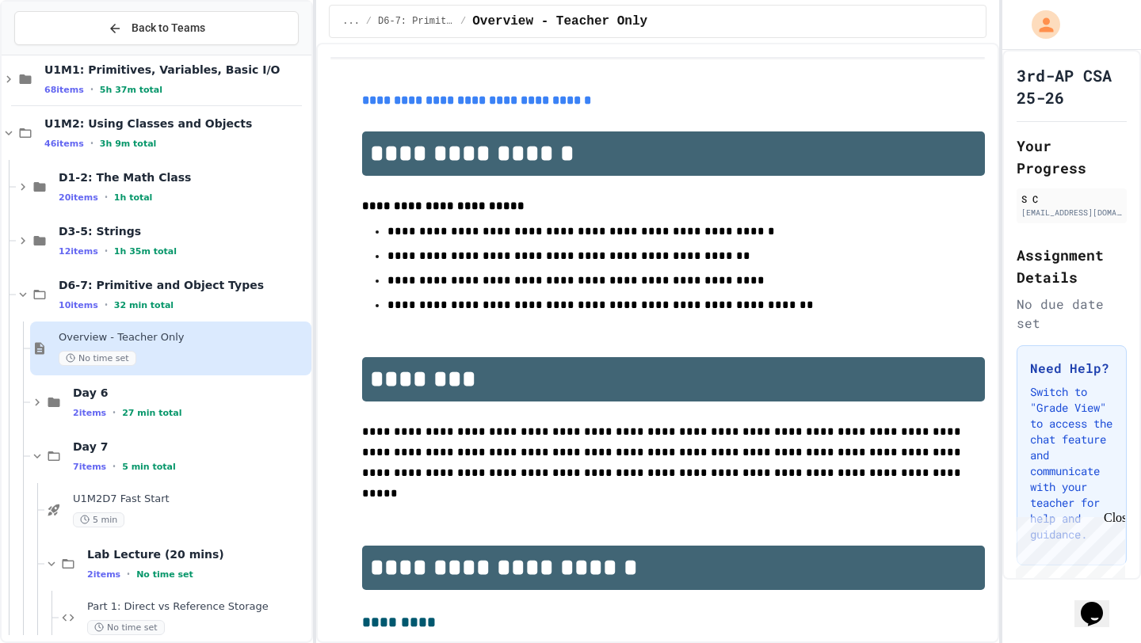
click at [122, 403] on div "Day 6 2 items • 27 min total" at bounding box center [190, 402] width 235 height 33
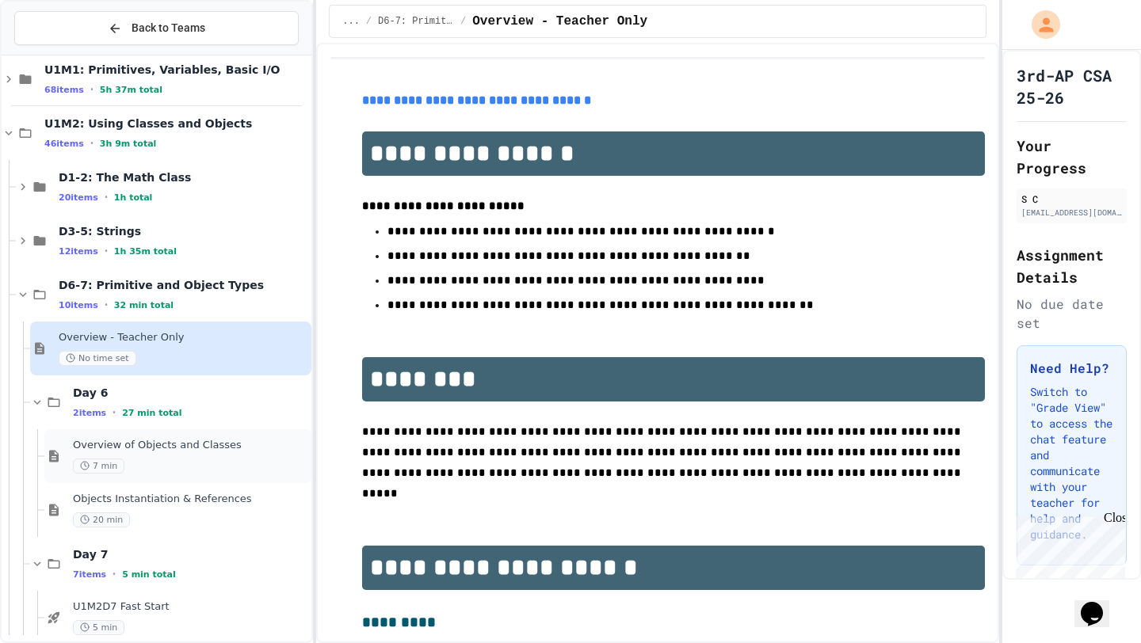
click at [120, 454] on div "Overview of Objects and Classes 7 min" at bounding box center [190, 456] width 235 height 35
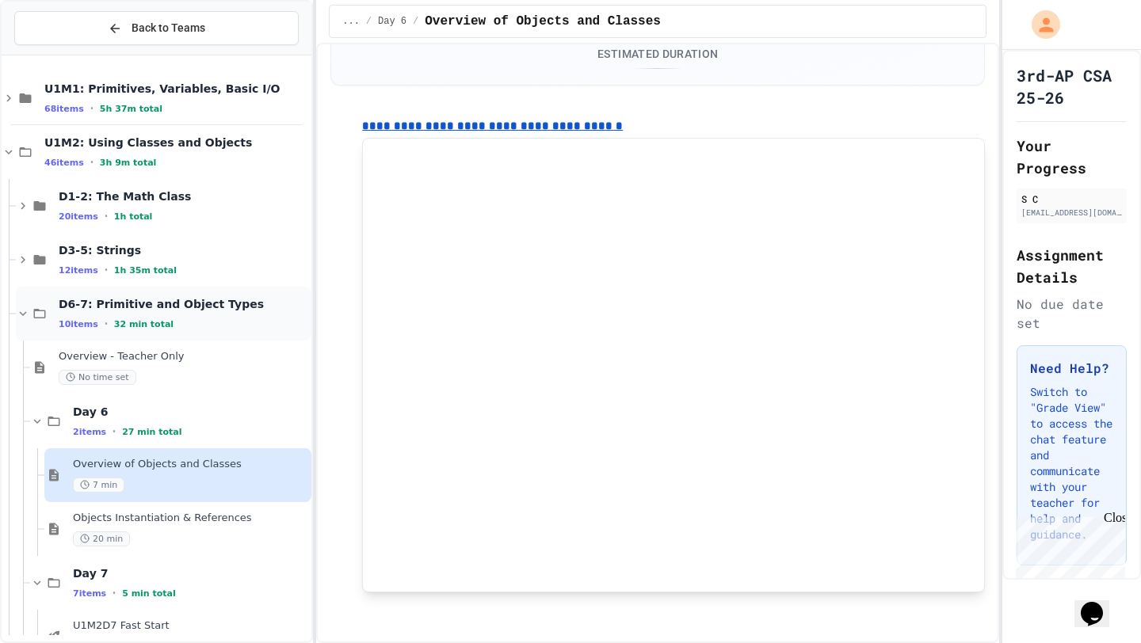
click at [28, 317] on icon at bounding box center [23, 314] width 14 height 14
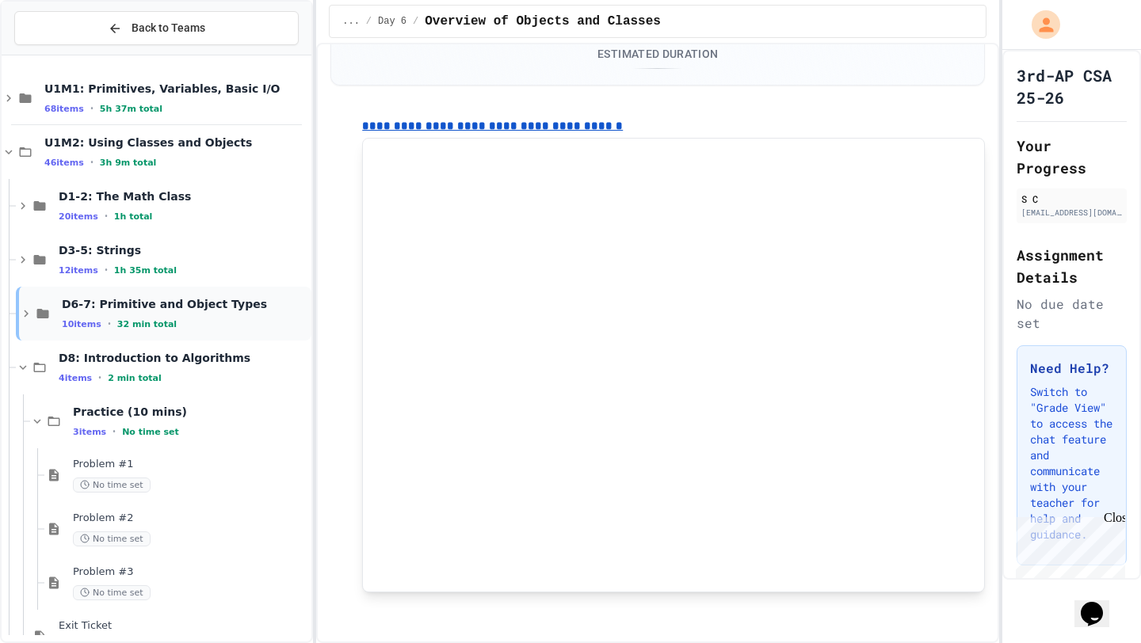
click at [25, 316] on icon at bounding box center [26, 314] width 14 height 14
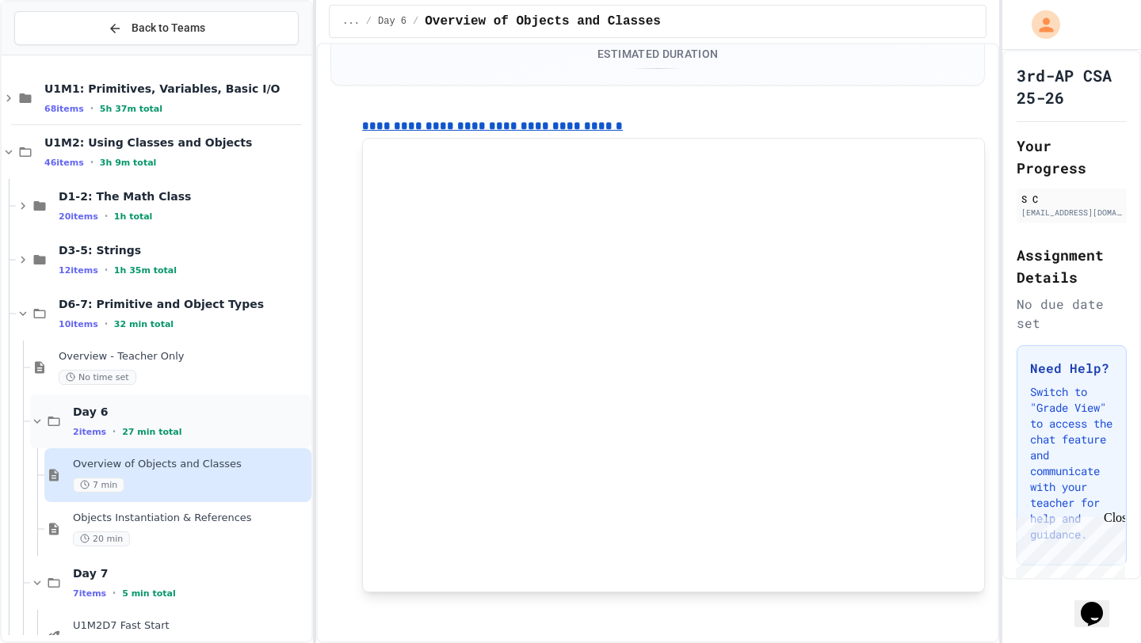
click at [38, 426] on icon at bounding box center [37, 421] width 14 height 14
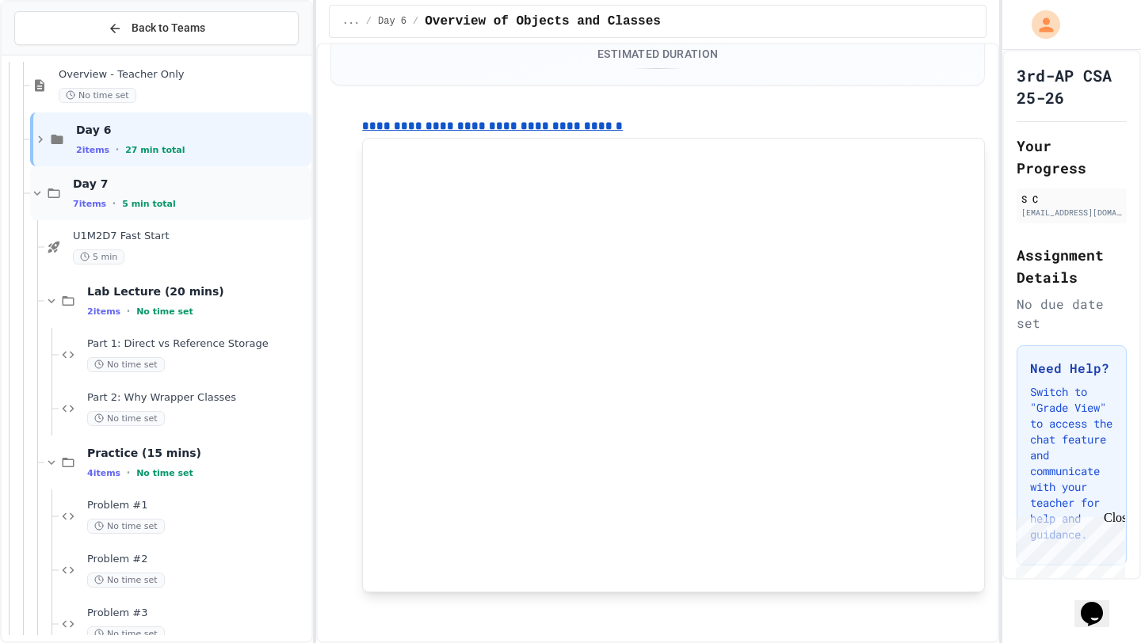
scroll to position [285, 0]
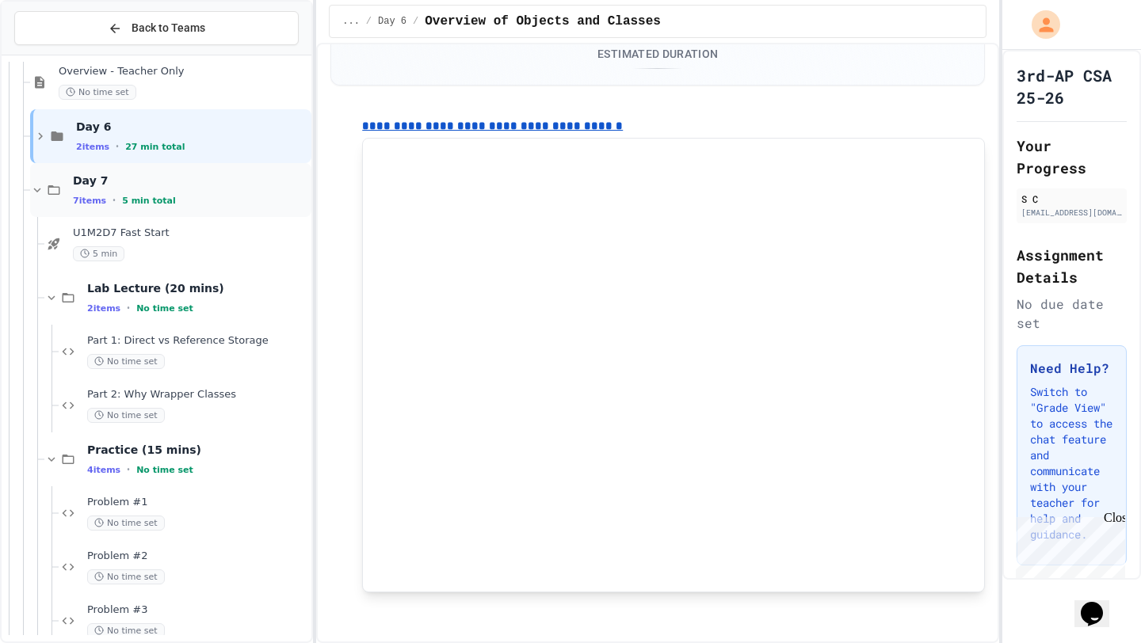
click at [107, 498] on span "Problem #1" at bounding box center [197, 502] width 221 height 13
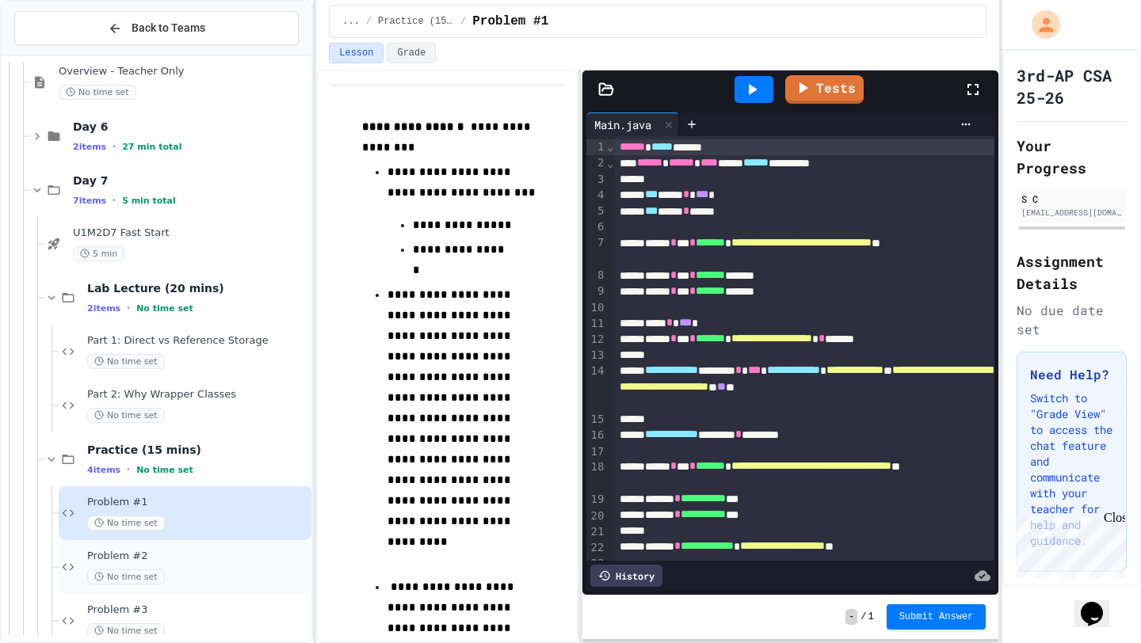
click at [129, 557] on span "Problem #2" at bounding box center [197, 556] width 221 height 13
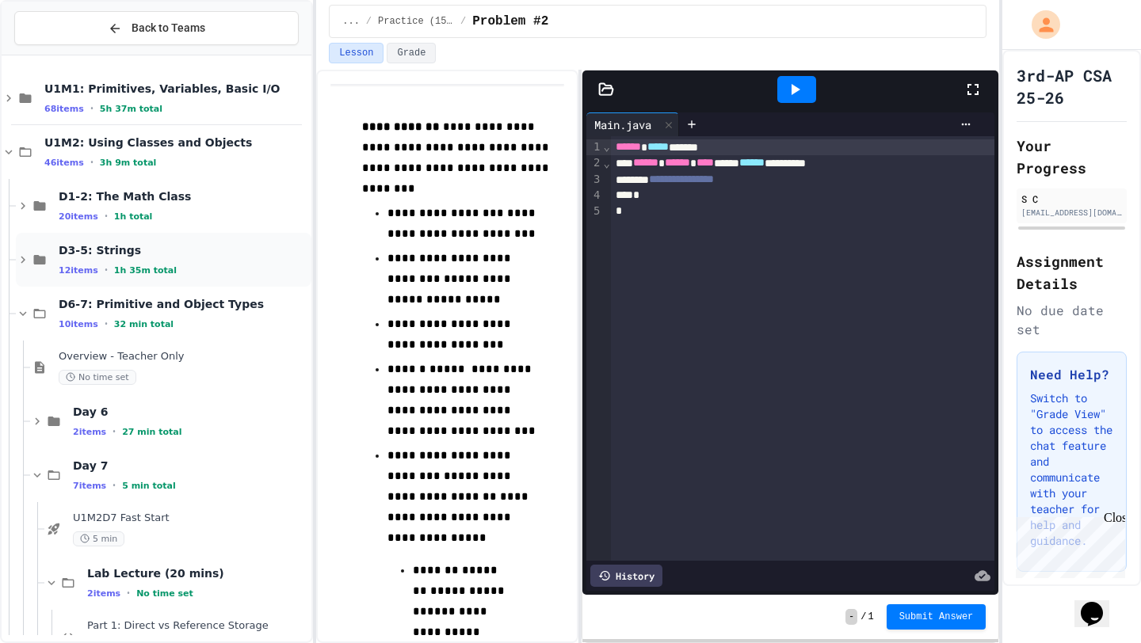
click at [21, 257] on icon at bounding box center [23, 260] width 5 height 7
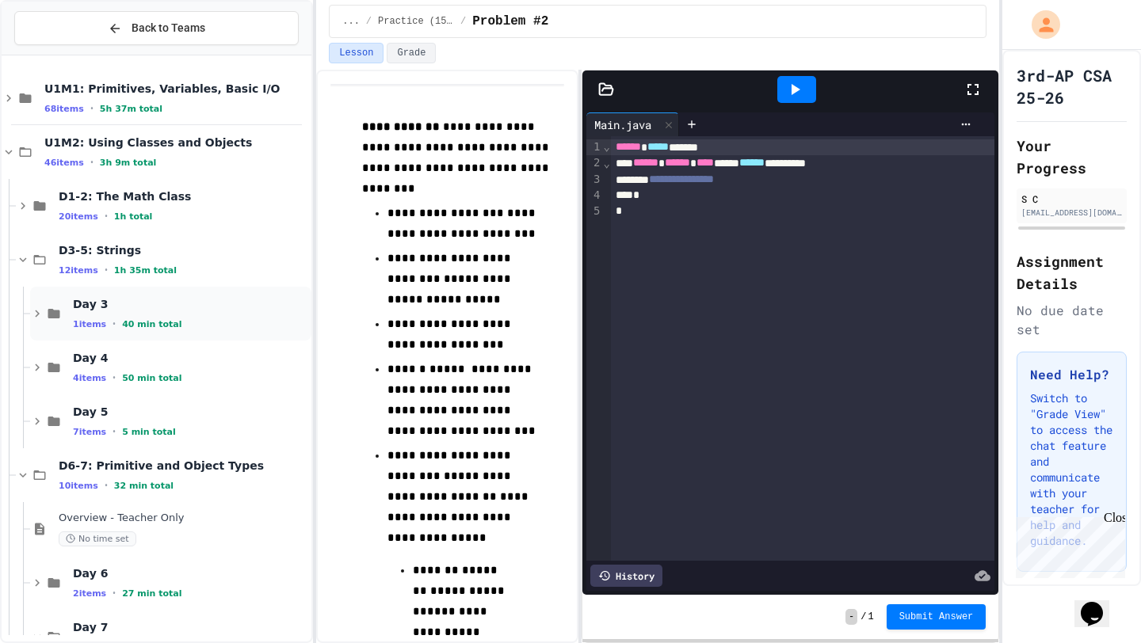
click at [41, 314] on icon at bounding box center [37, 314] width 14 height 14
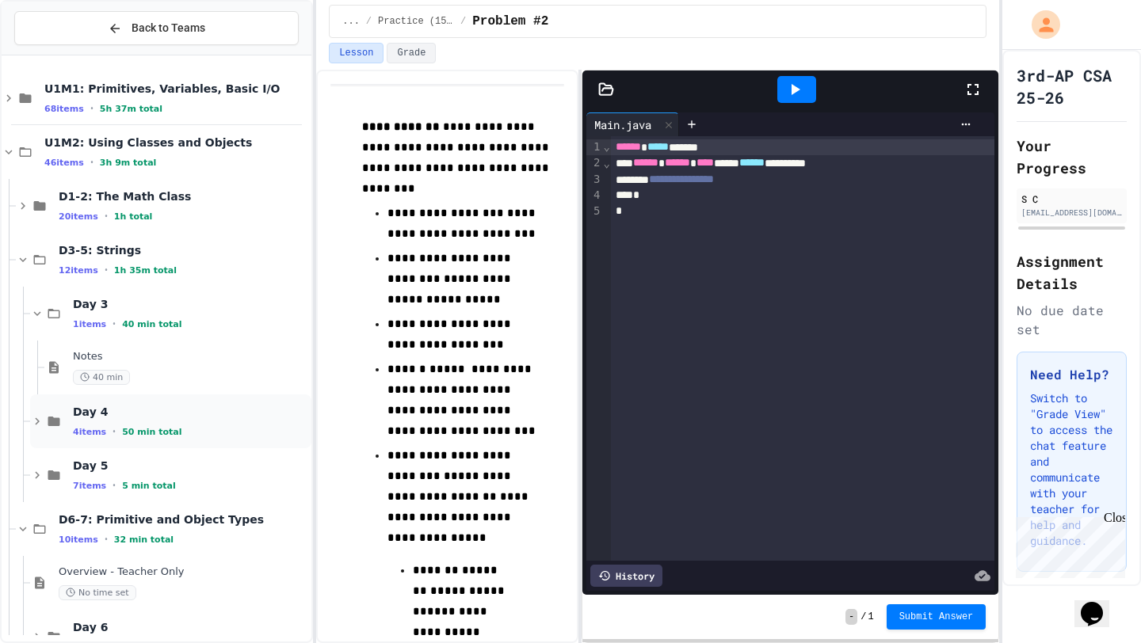
click at [36, 421] on icon at bounding box center [37, 421] width 14 height 14
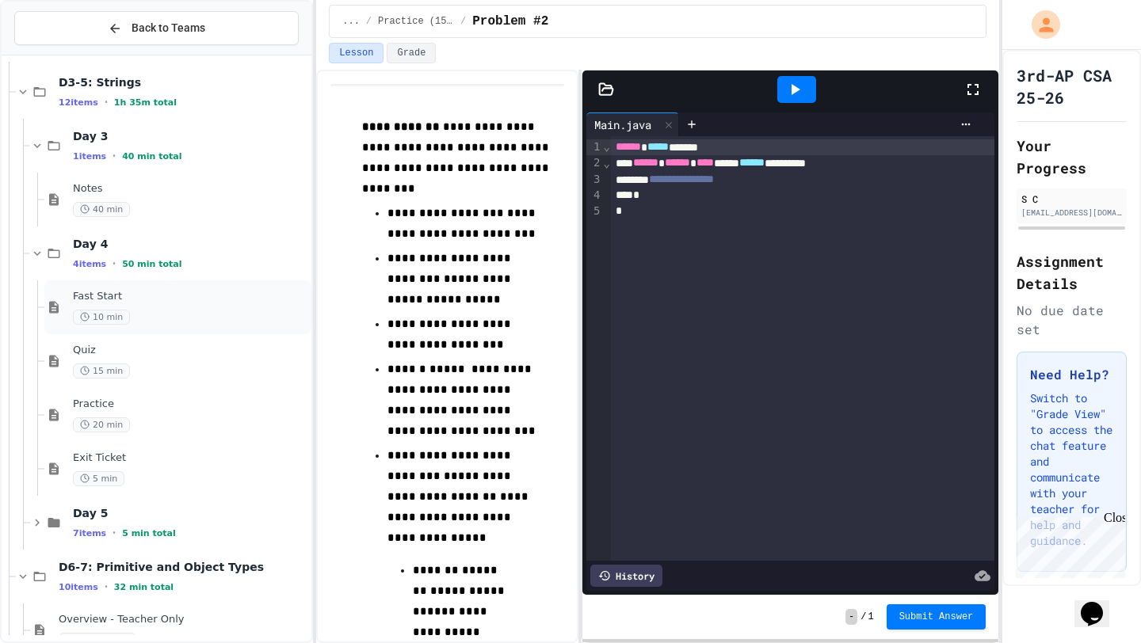
scroll to position [170, 0]
click at [94, 406] on span "Practice" at bounding box center [190, 402] width 235 height 13
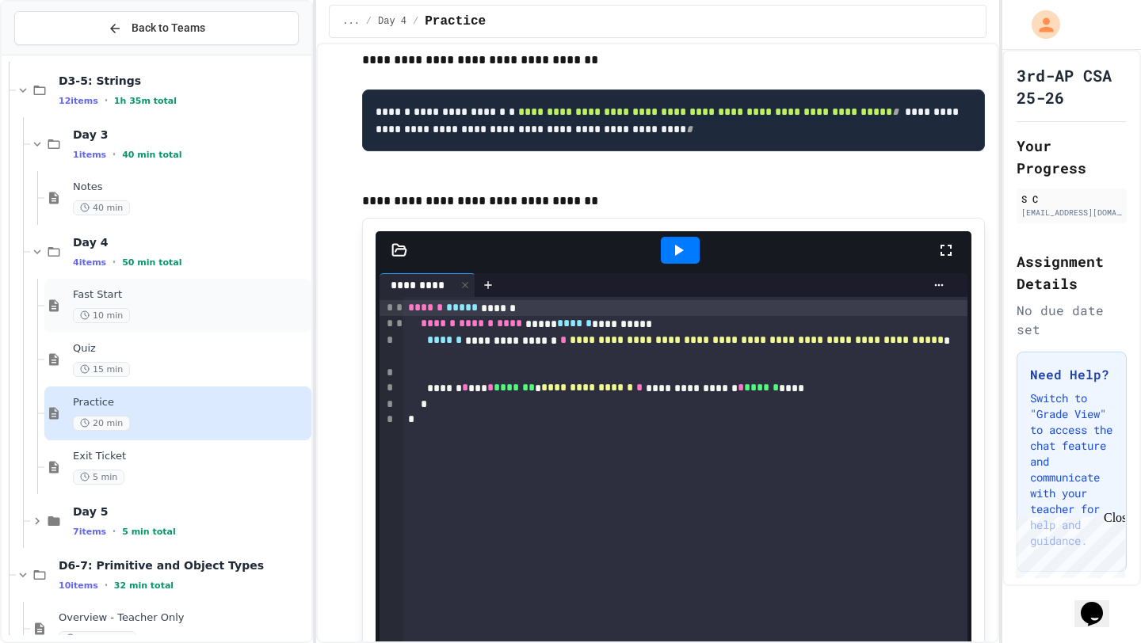
scroll to position [850, 0]
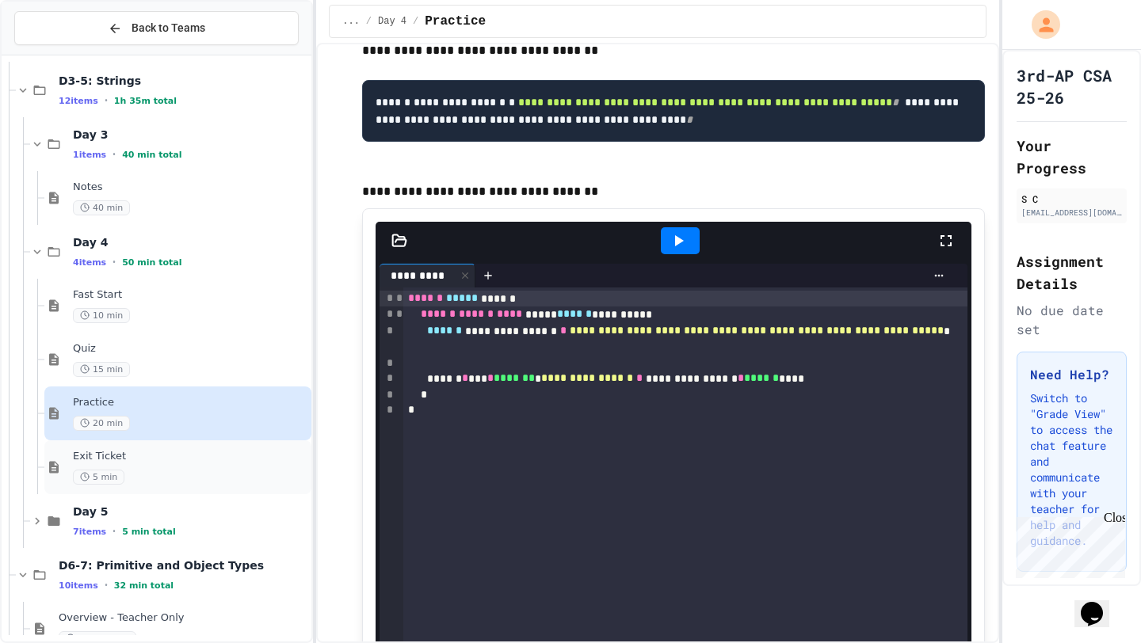
click at [63, 467] on icon at bounding box center [53, 467] width 19 height 14
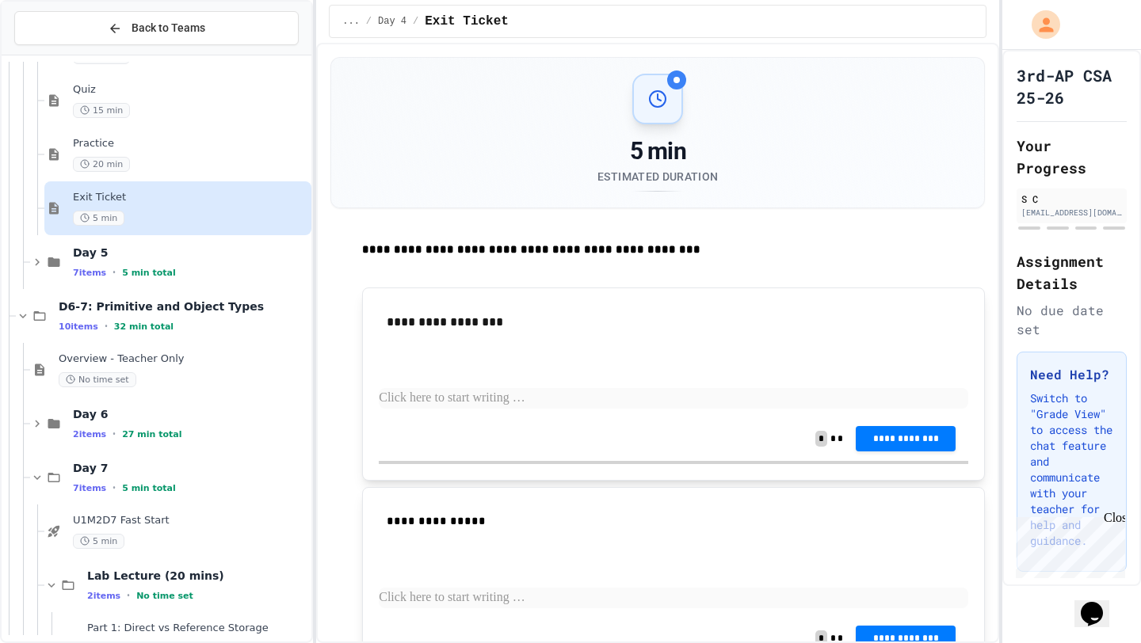
scroll to position [481, 0]
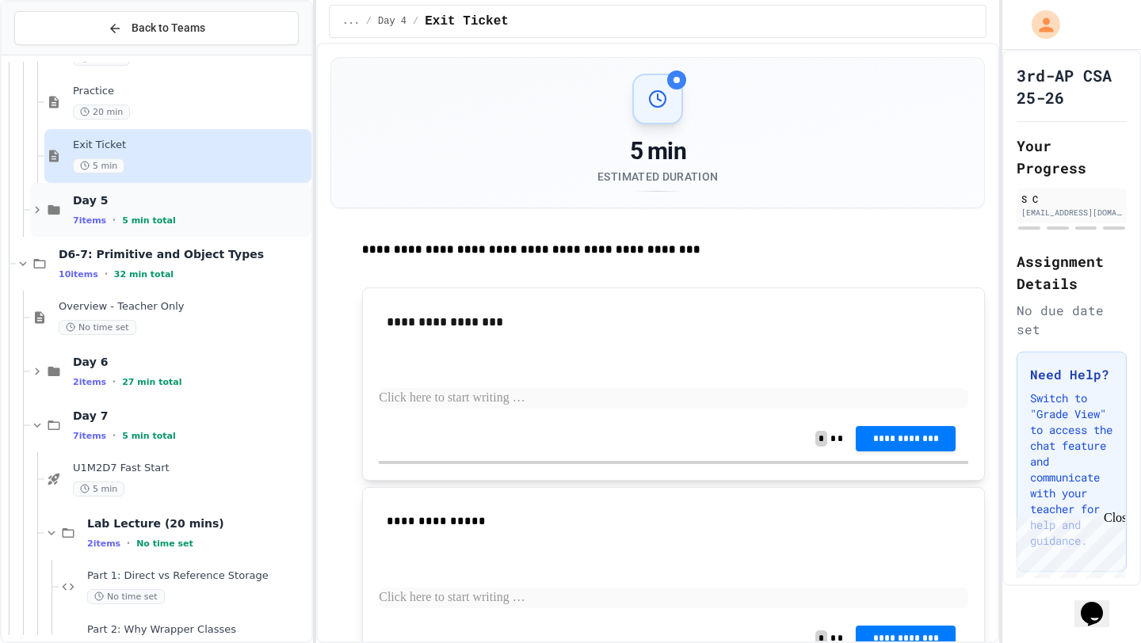
click at [30, 213] on icon at bounding box center [37, 210] width 14 height 14
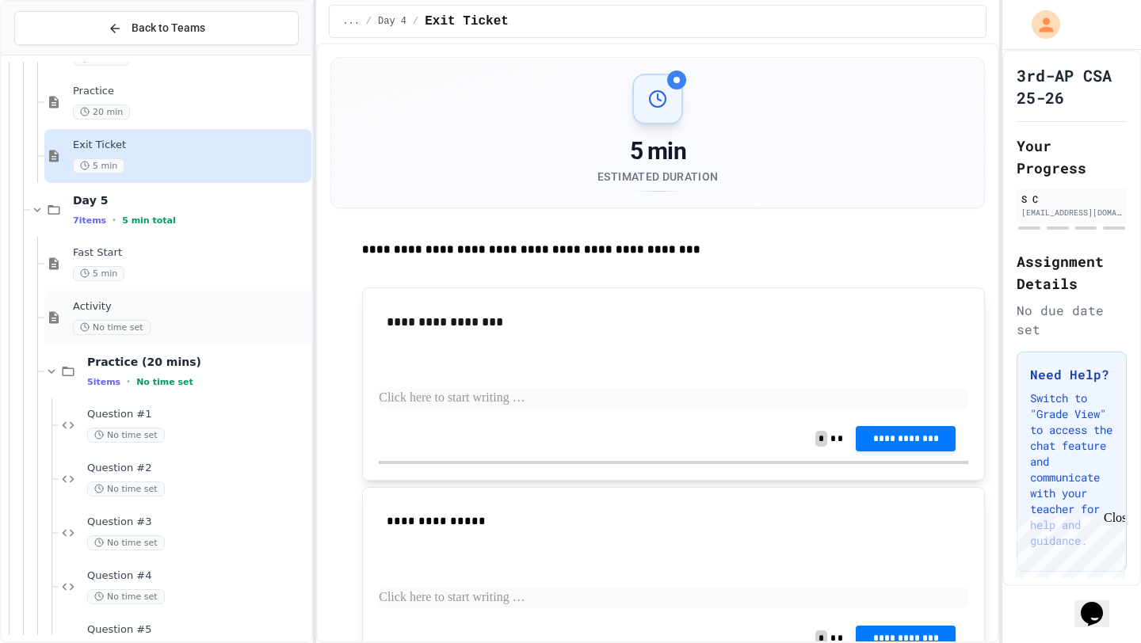
click at [90, 307] on span "Activity" at bounding box center [190, 306] width 235 height 13
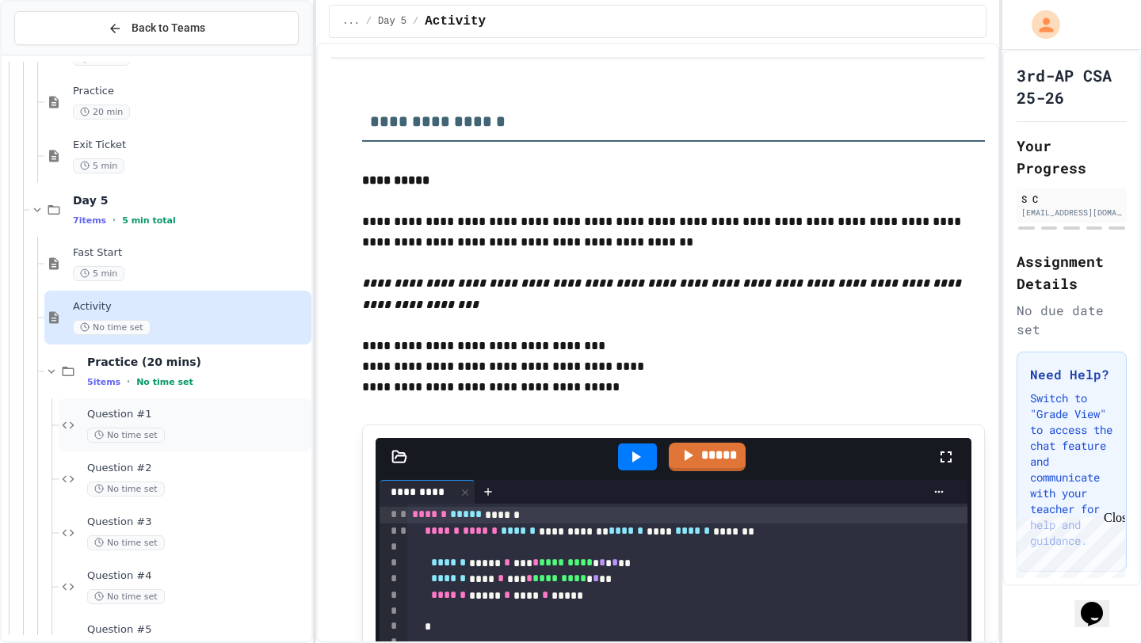
click at [109, 408] on span "Question #1" at bounding box center [197, 414] width 221 height 13
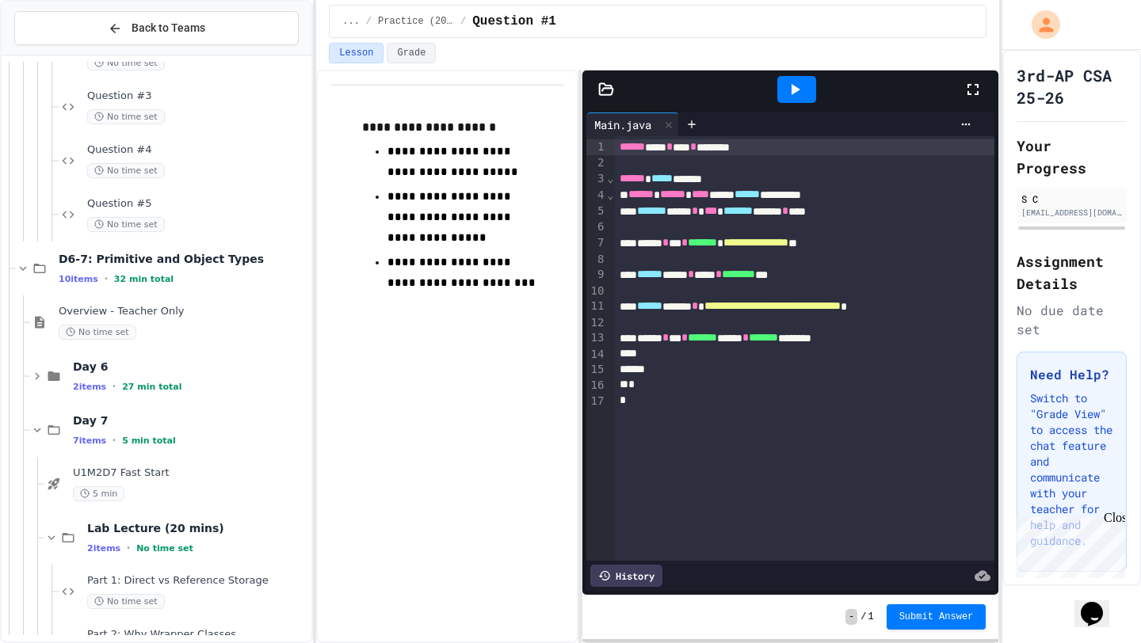
scroll to position [916, 0]
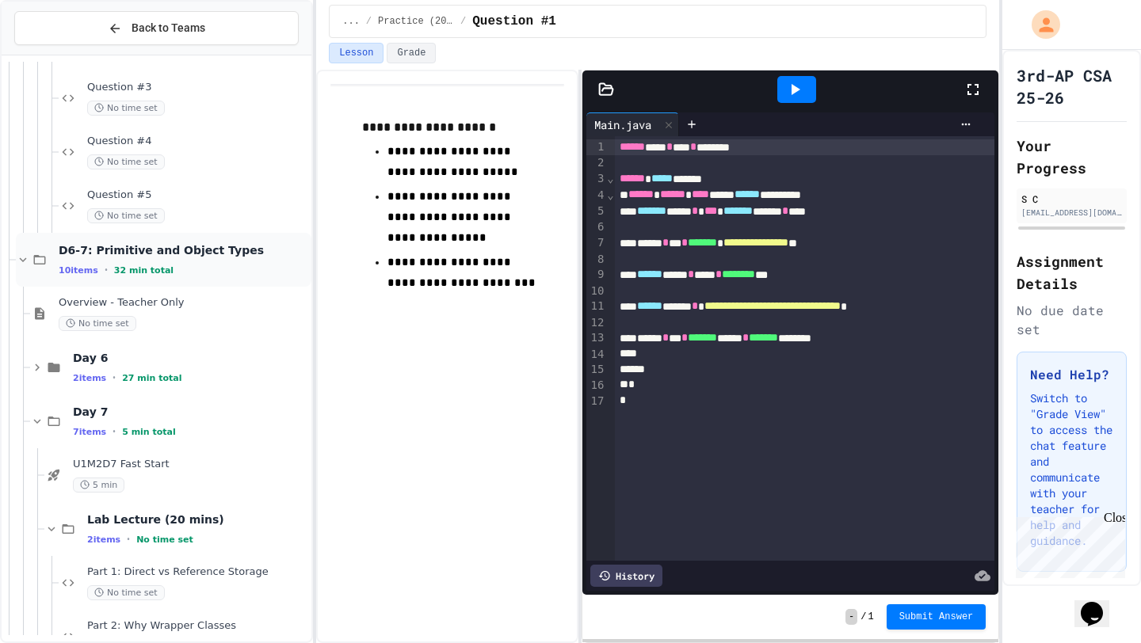
click at [25, 264] on icon at bounding box center [23, 260] width 14 height 14
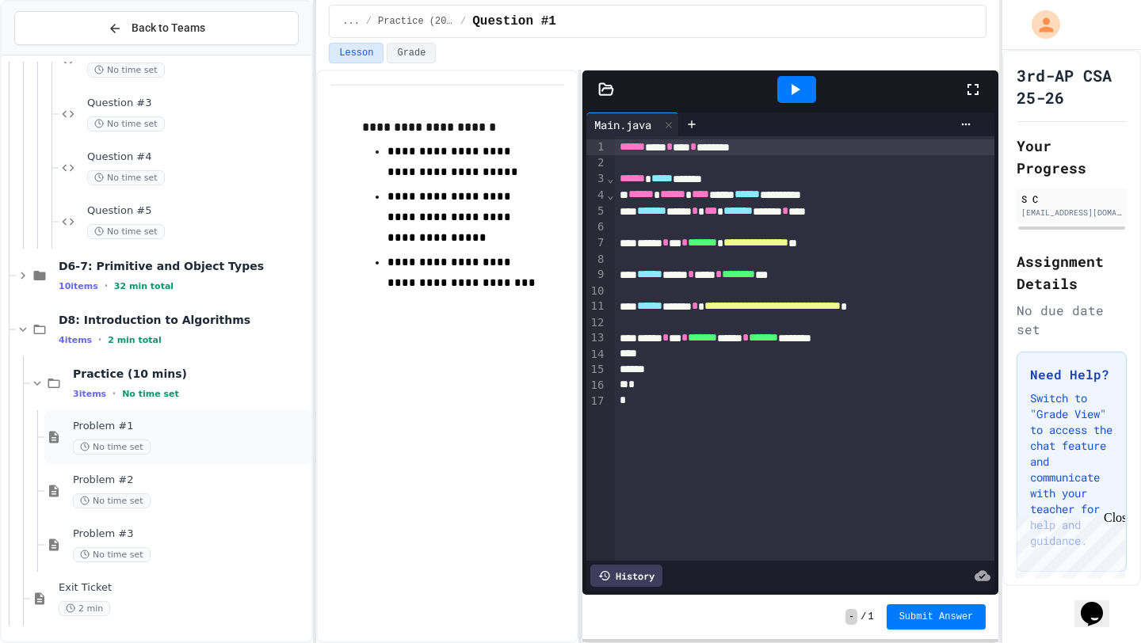
click at [103, 451] on span "No time set" at bounding box center [112, 447] width 78 height 15
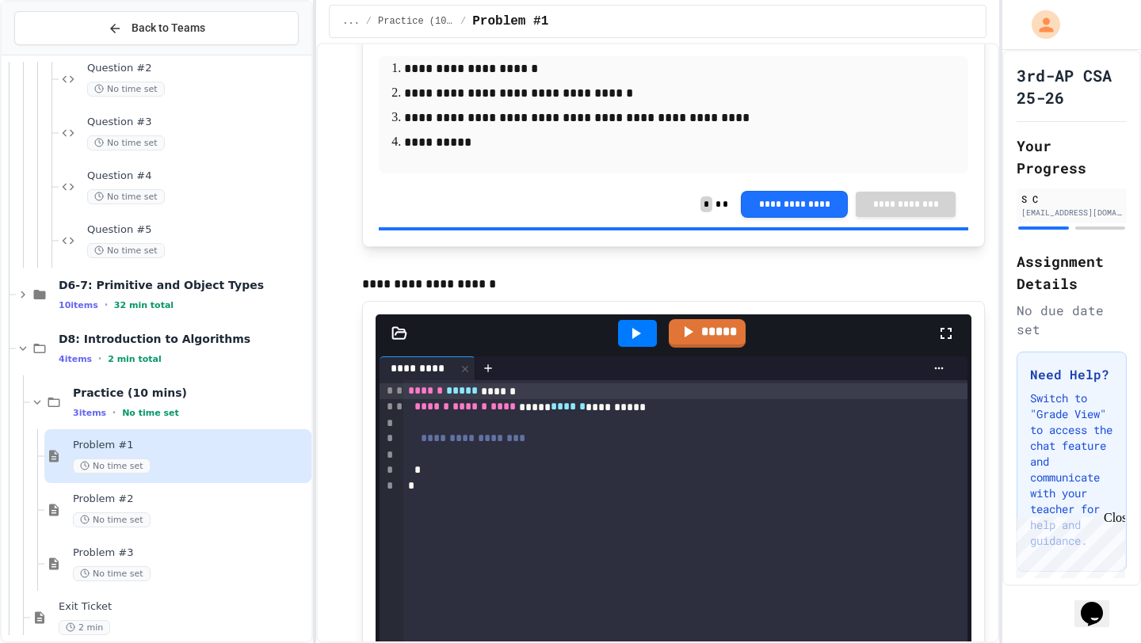
scroll to position [392, 0]
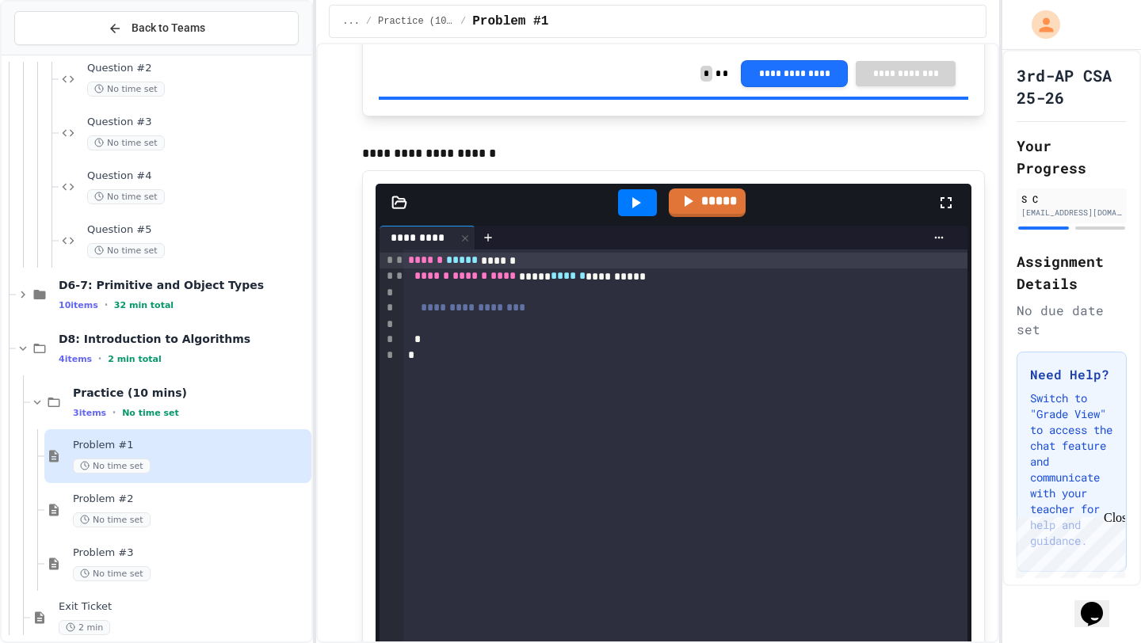
click at [1013, 517] on div "Close" at bounding box center [1114, 521] width 20 height 20
